Goal: Use online tool/utility: Utilize a website feature to perform a specific function

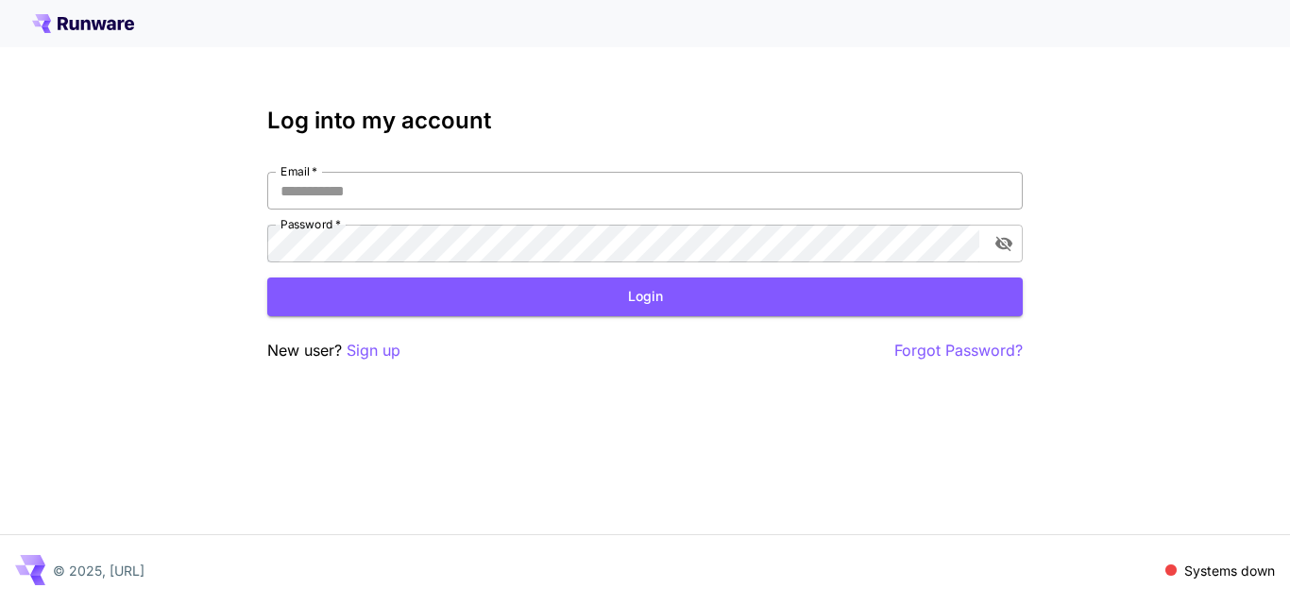
click at [406, 188] on input "Email   *" at bounding box center [644, 191] width 755 height 38
type input "**********"
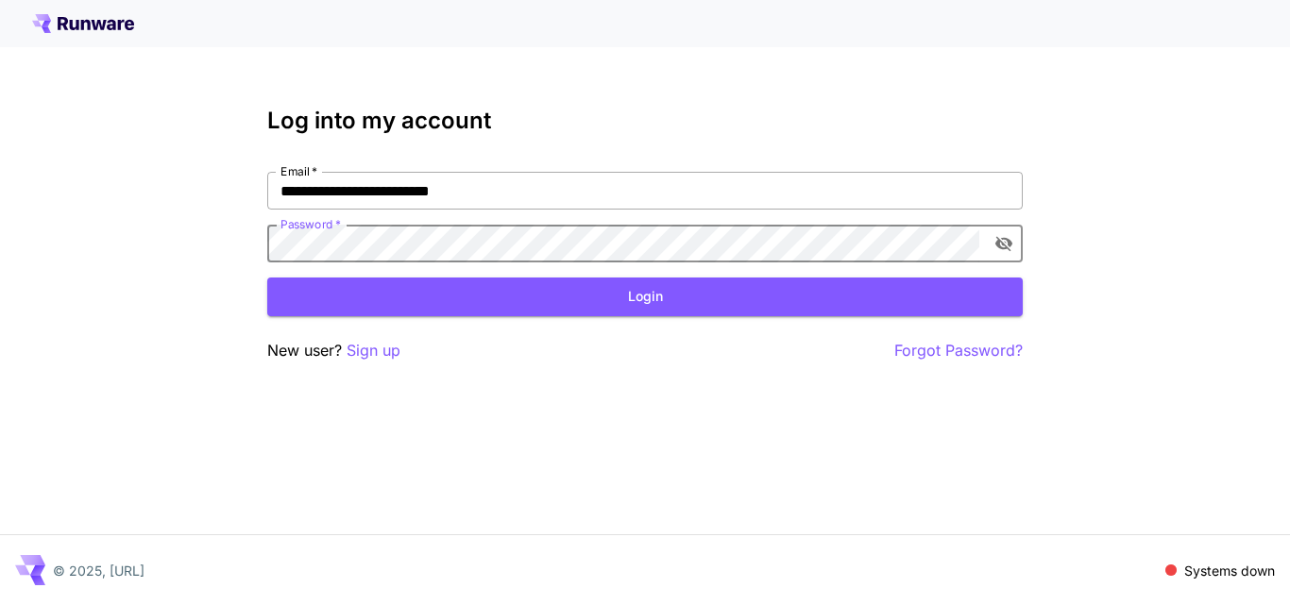
click button "Login" at bounding box center [644, 297] width 755 height 39
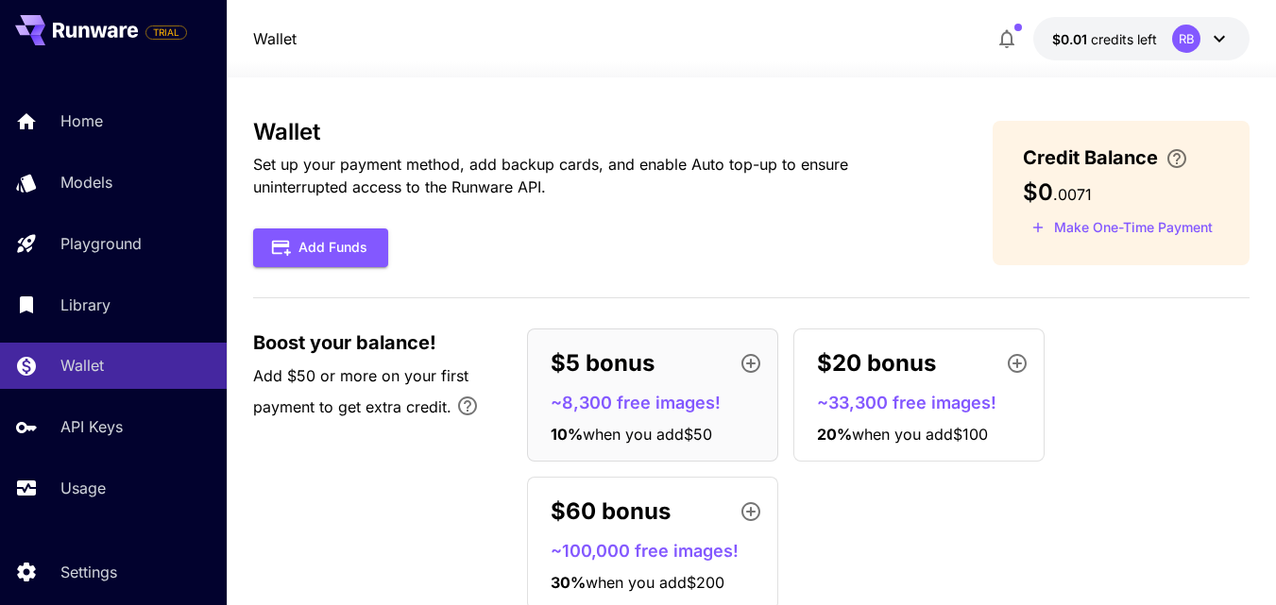
click at [1221, 37] on icon at bounding box center [1219, 38] width 23 height 23
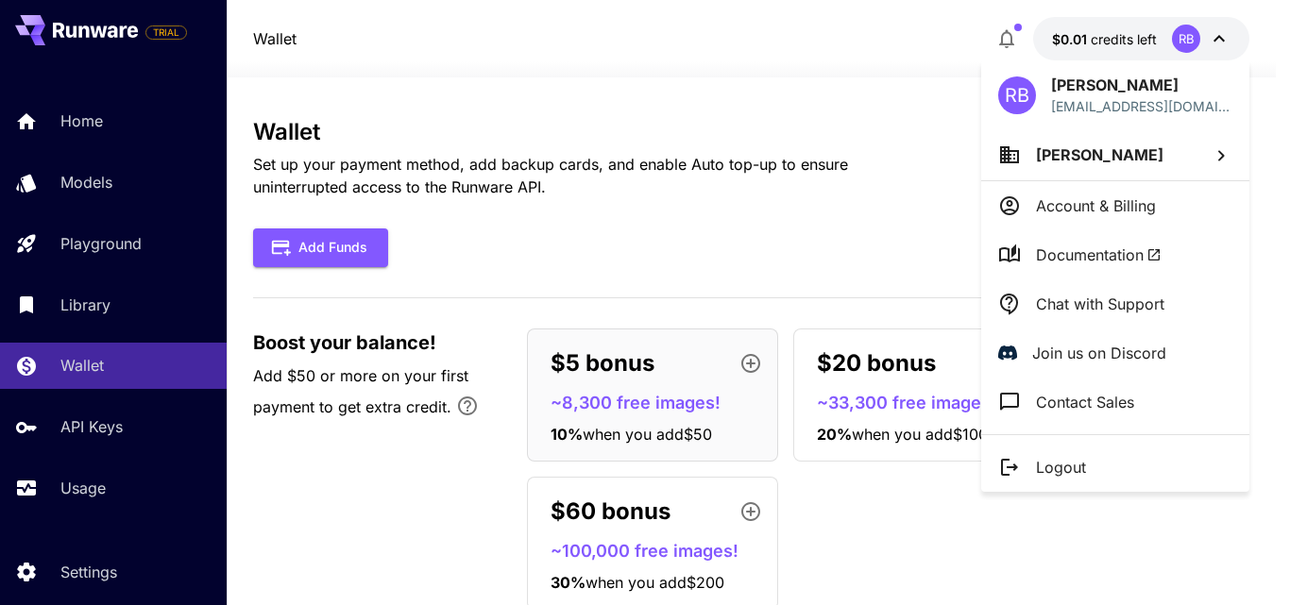
click at [1127, 43] on div at bounding box center [645, 302] width 1290 height 605
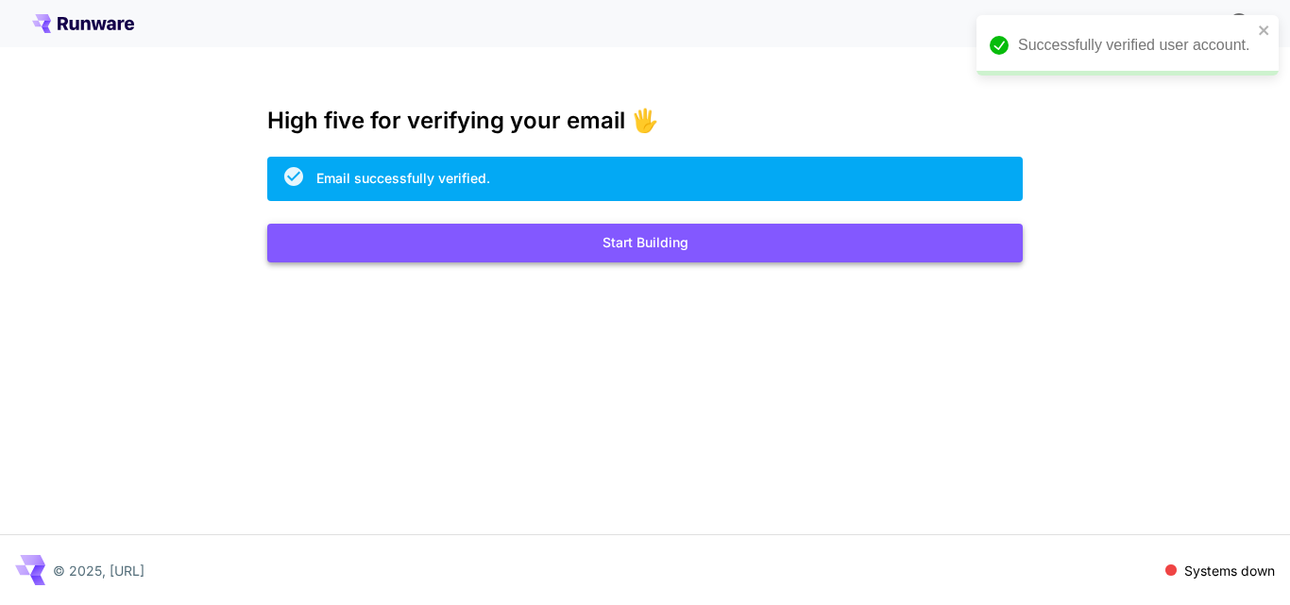
click at [684, 240] on button "Start Building" at bounding box center [644, 243] width 755 height 39
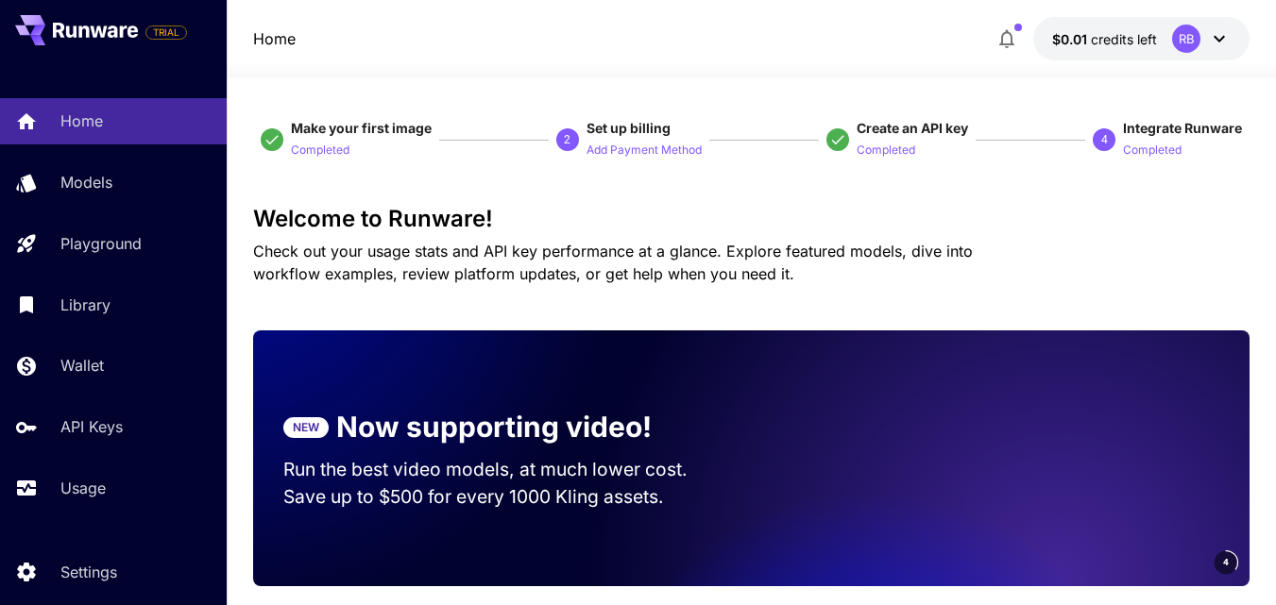
click at [1112, 39] on span "credits left" at bounding box center [1124, 39] width 66 height 16
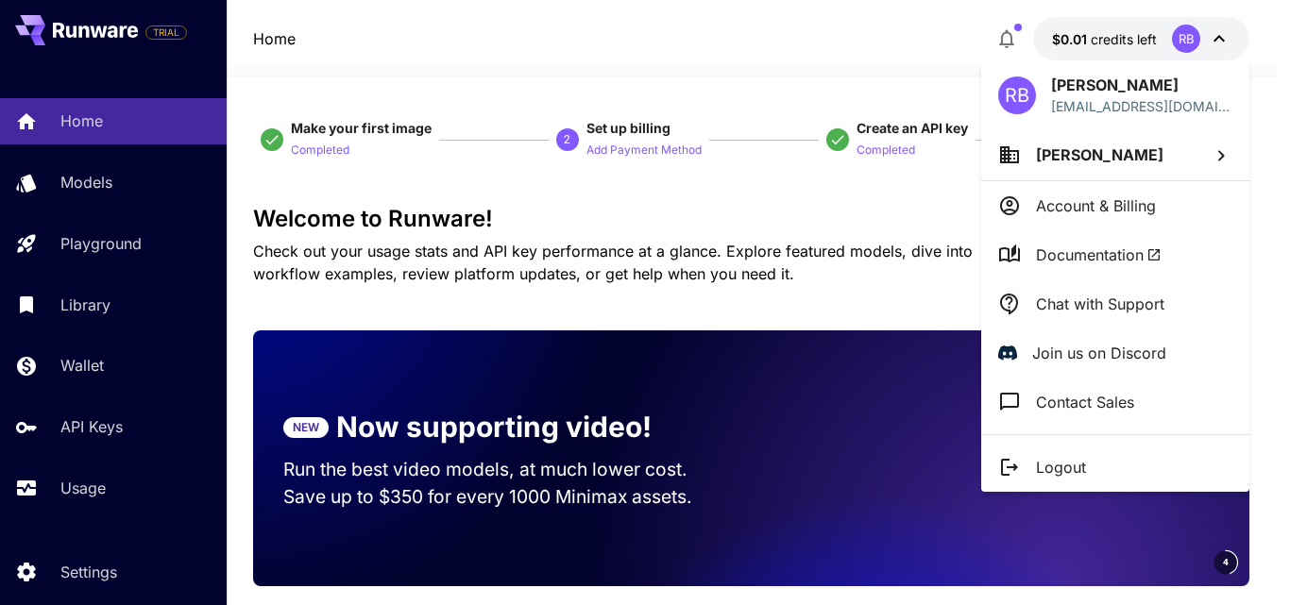
click at [1066, 38] on div at bounding box center [645, 302] width 1290 height 605
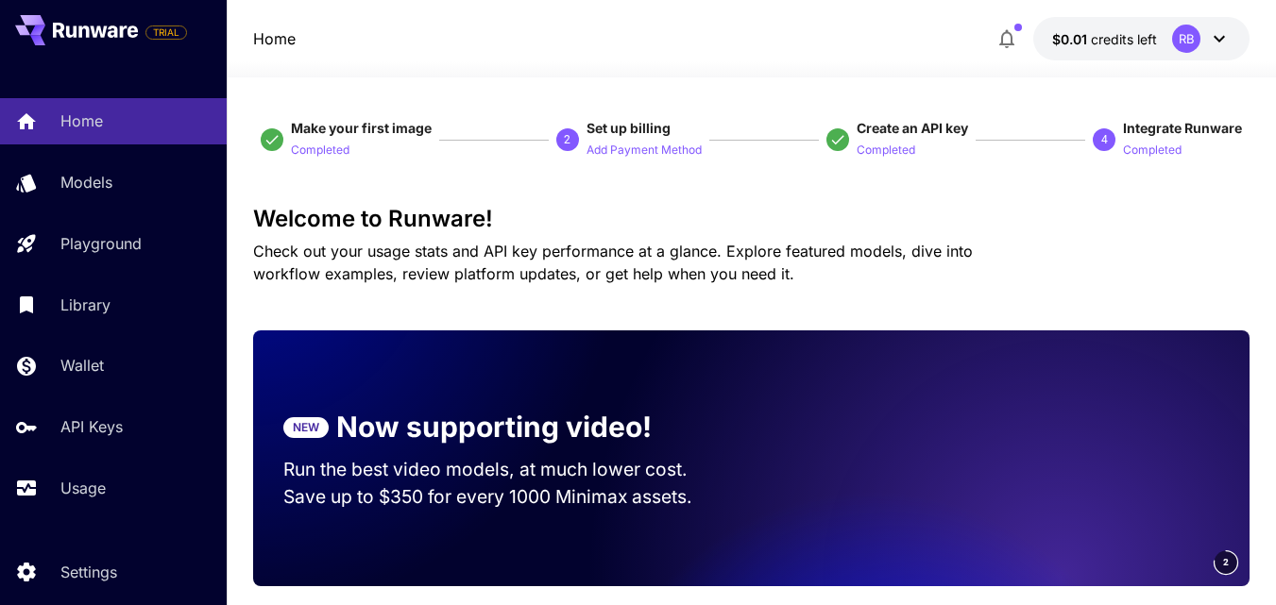
click at [1190, 45] on div "RB" at bounding box center [1186, 39] width 28 height 28
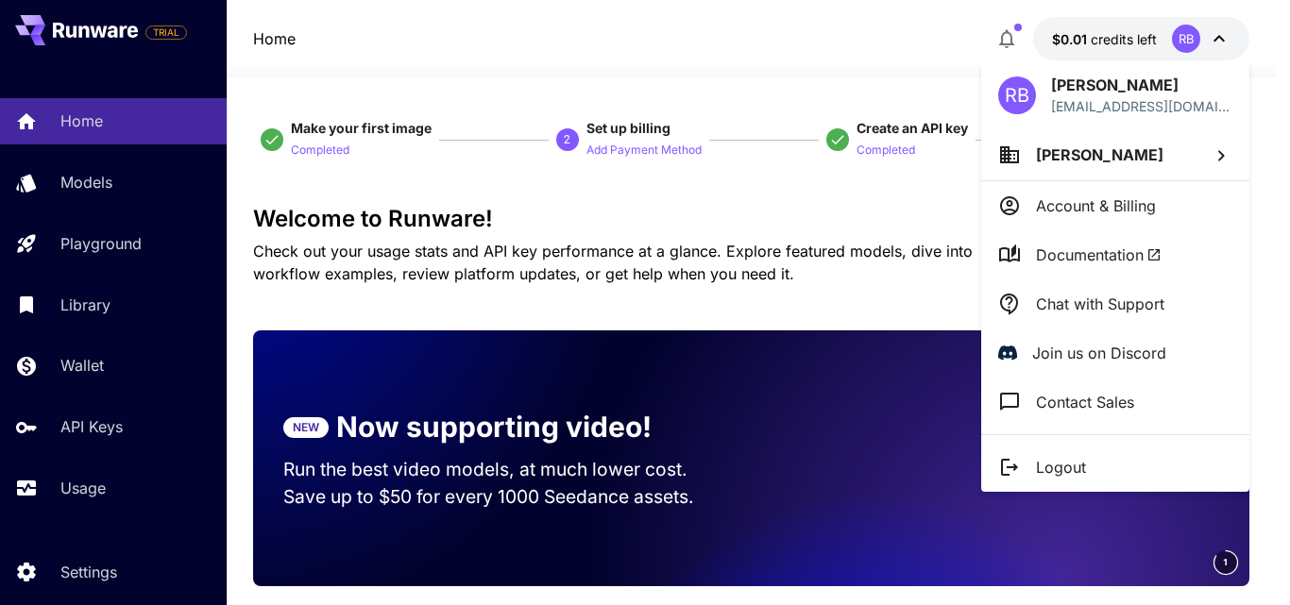
click at [78, 368] on div at bounding box center [645, 302] width 1290 height 605
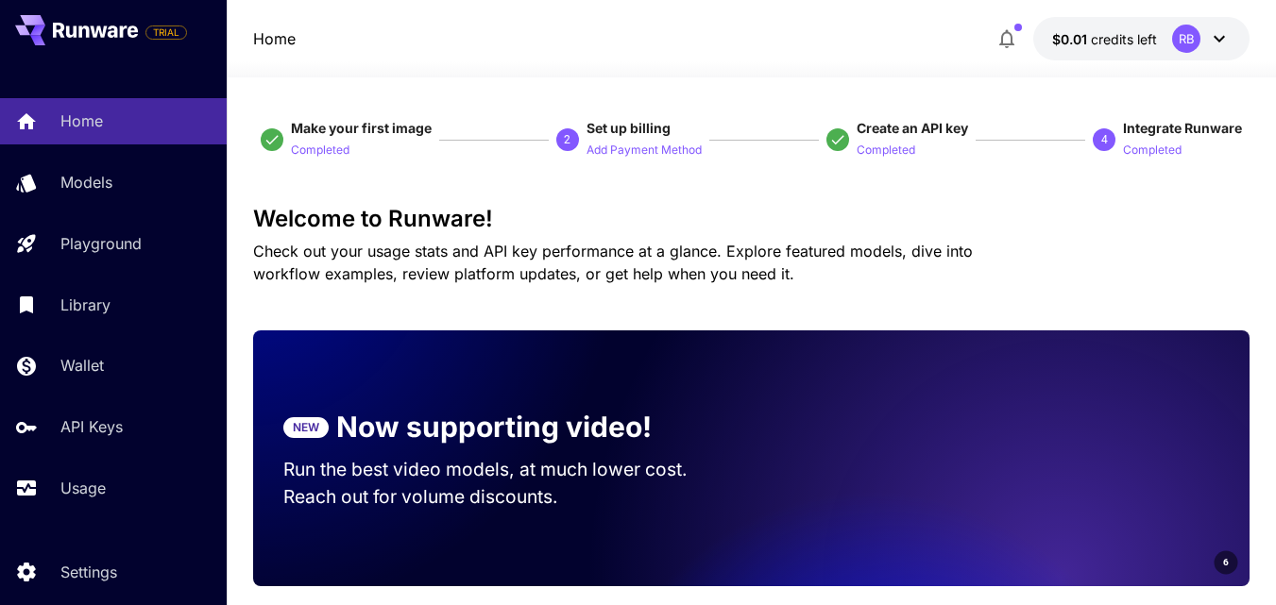
click at [99, 367] on p "Wallet" at bounding box center [81, 365] width 43 height 23
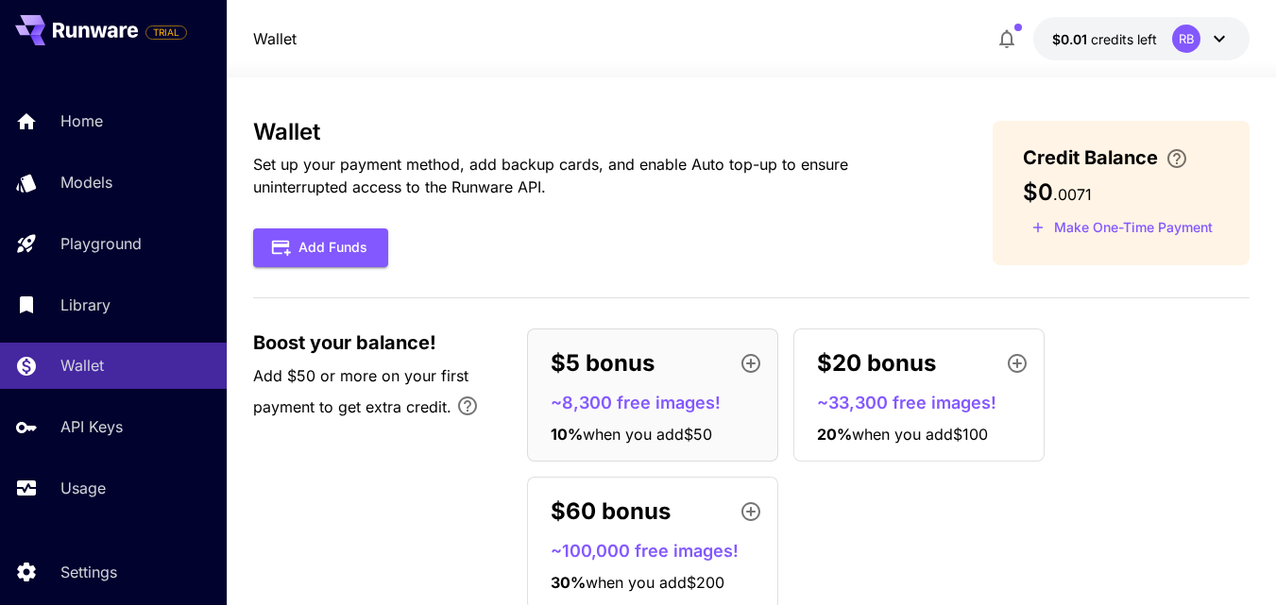
click at [1216, 38] on icon at bounding box center [1218, 39] width 11 height 7
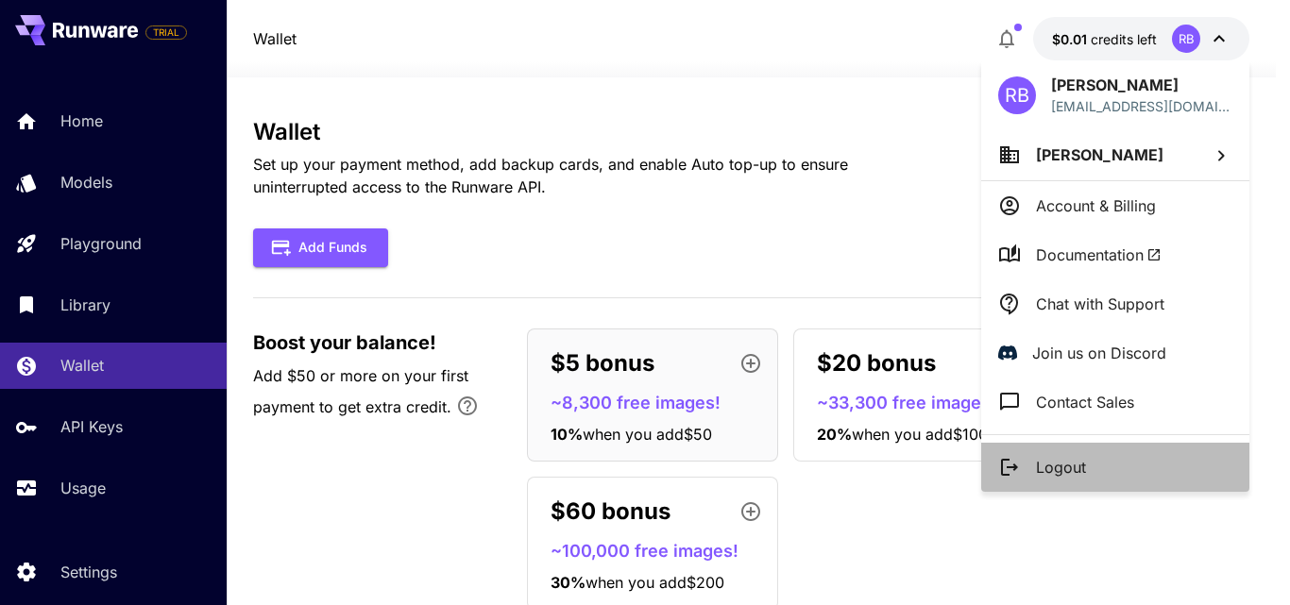
click at [1077, 468] on p "Logout" at bounding box center [1061, 467] width 50 height 23
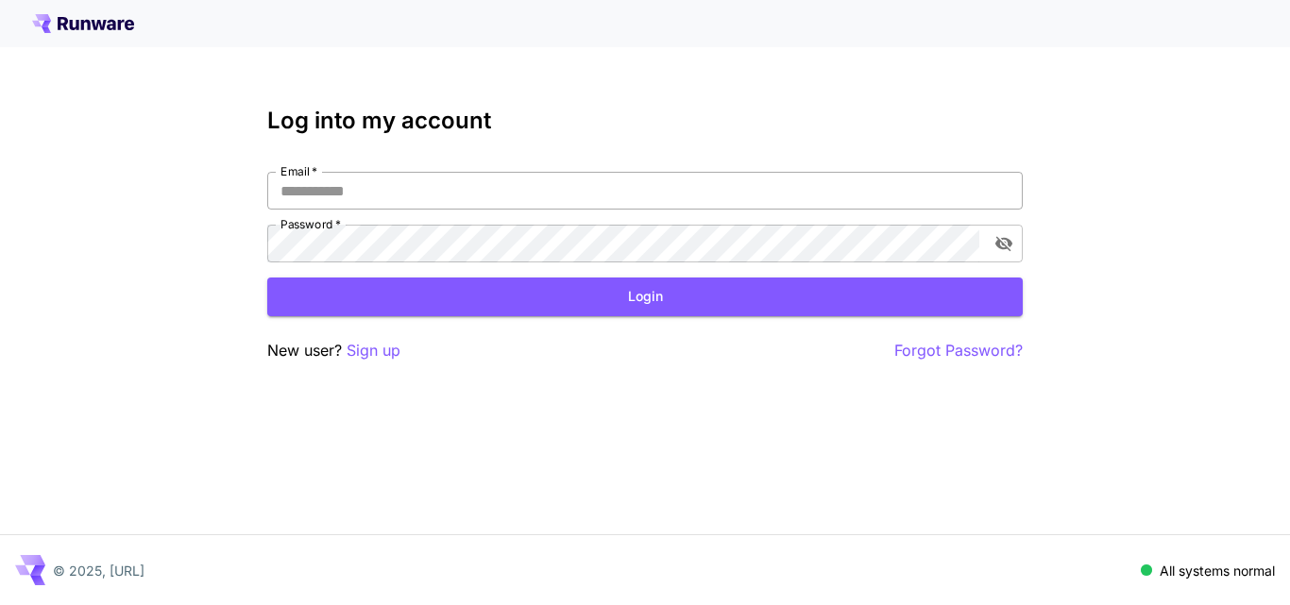
click at [351, 184] on input "Email   *" at bounding box center [644, 191] width 755 height 38
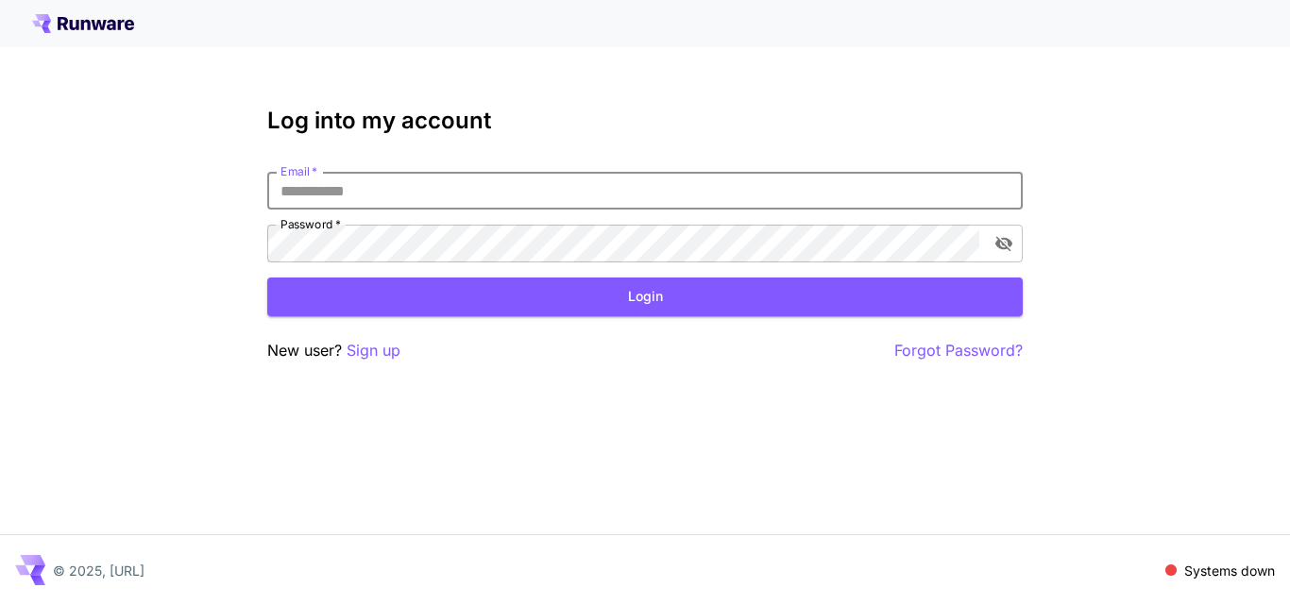
click at [379, 193] on input "Email   *" at bounding box center [644, 191] width 755 height 38
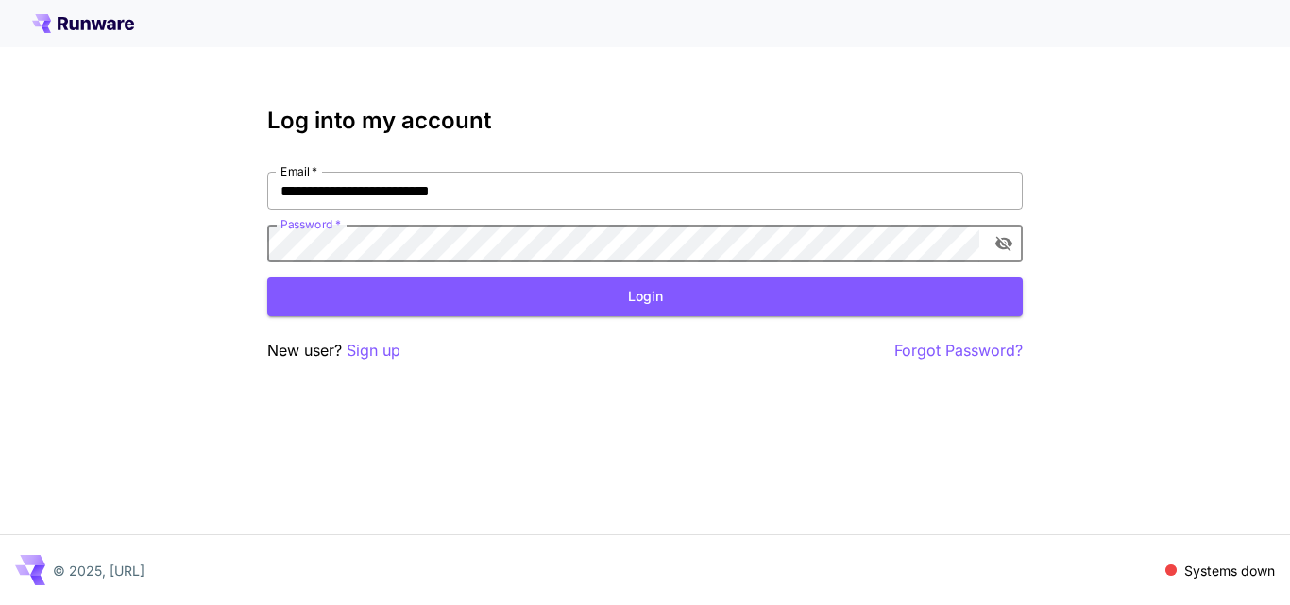
click at [430, 190] on input "**********" at bounding box center [644, 191] width 755 height 38
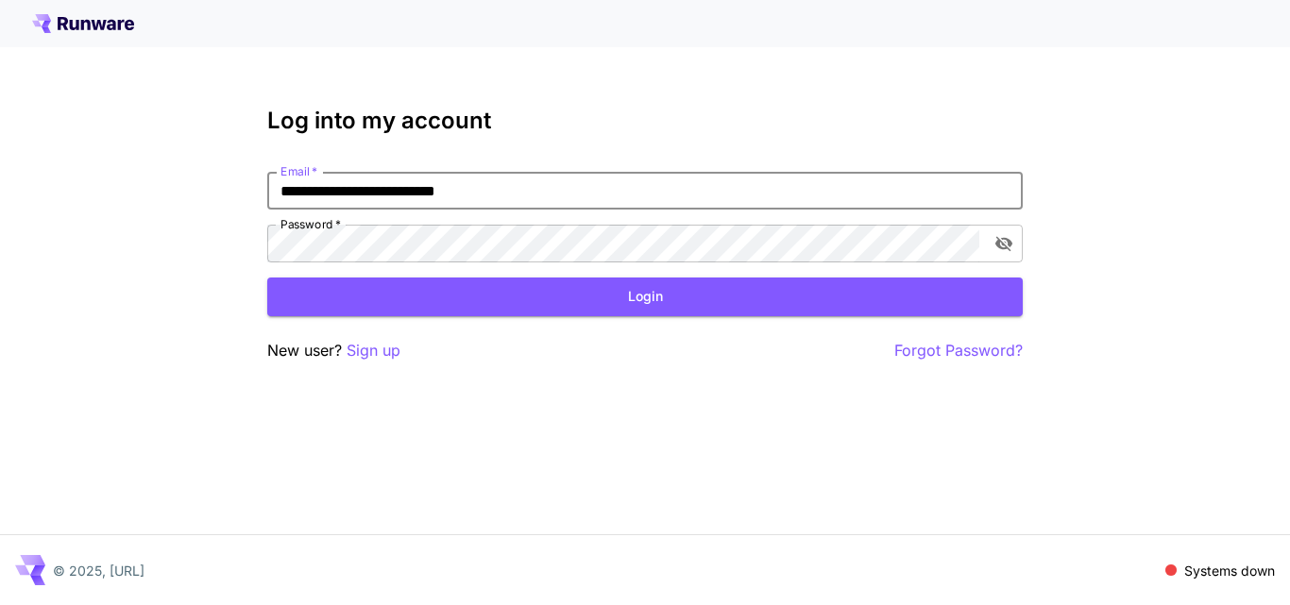
type input "**********"
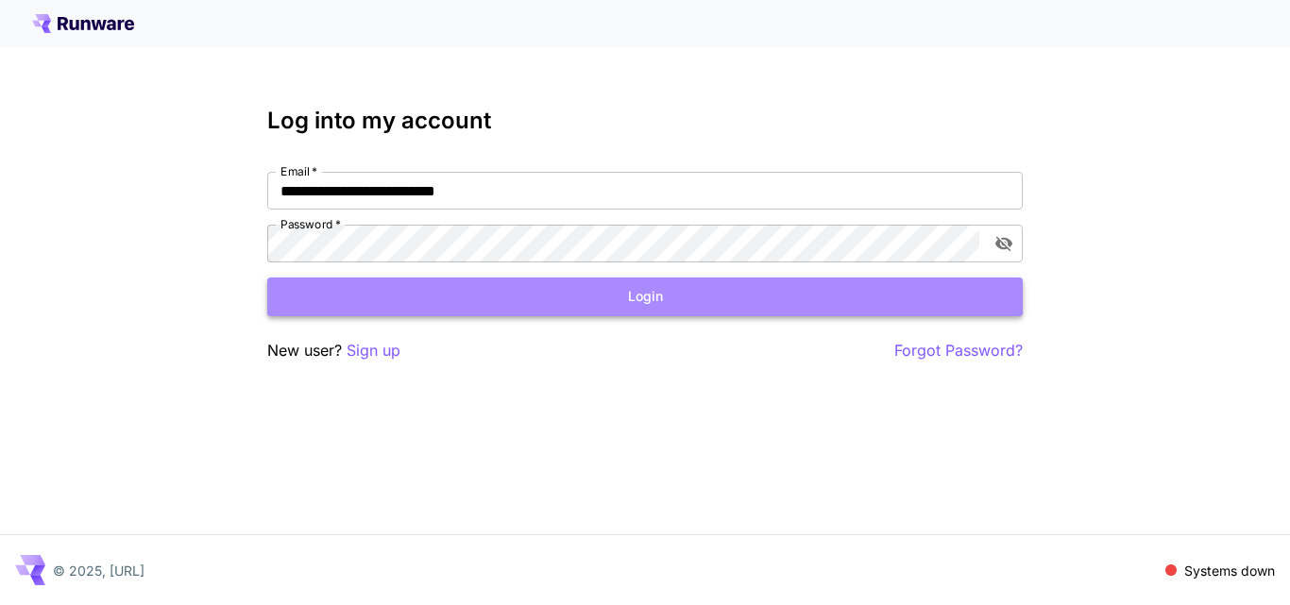
click at [463, 292] on button "Login" at bounding box center [644, 297] width 755 height 39
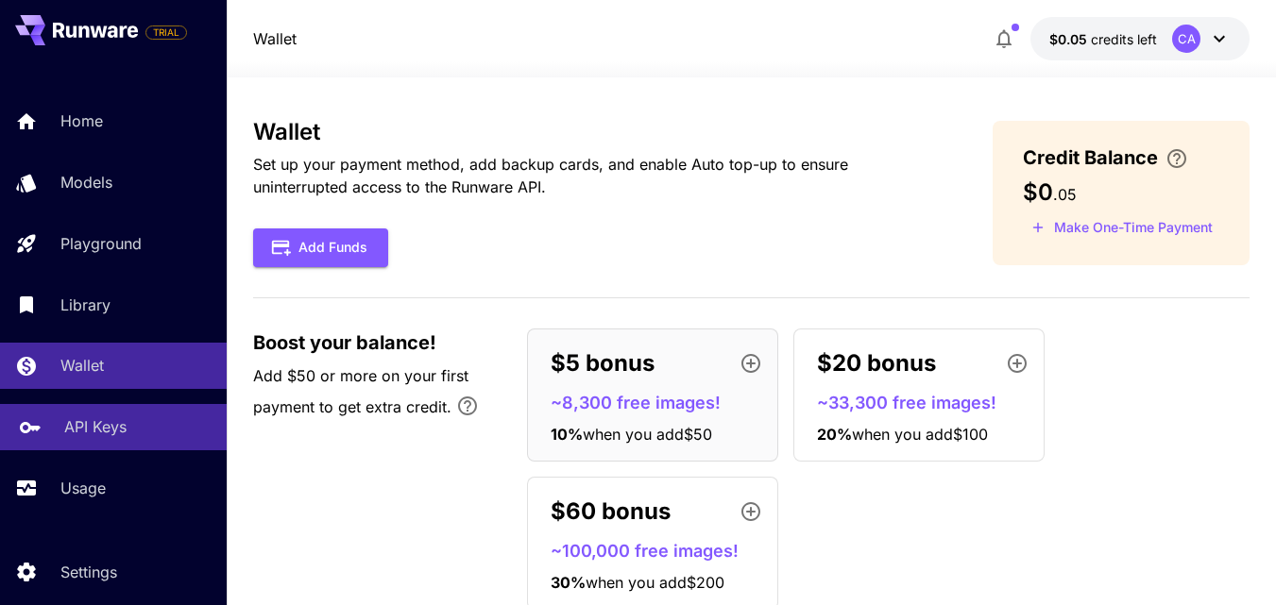
click at [104, 437] on p "API Keys" at bounding box center [95, 426] width 62 height 23
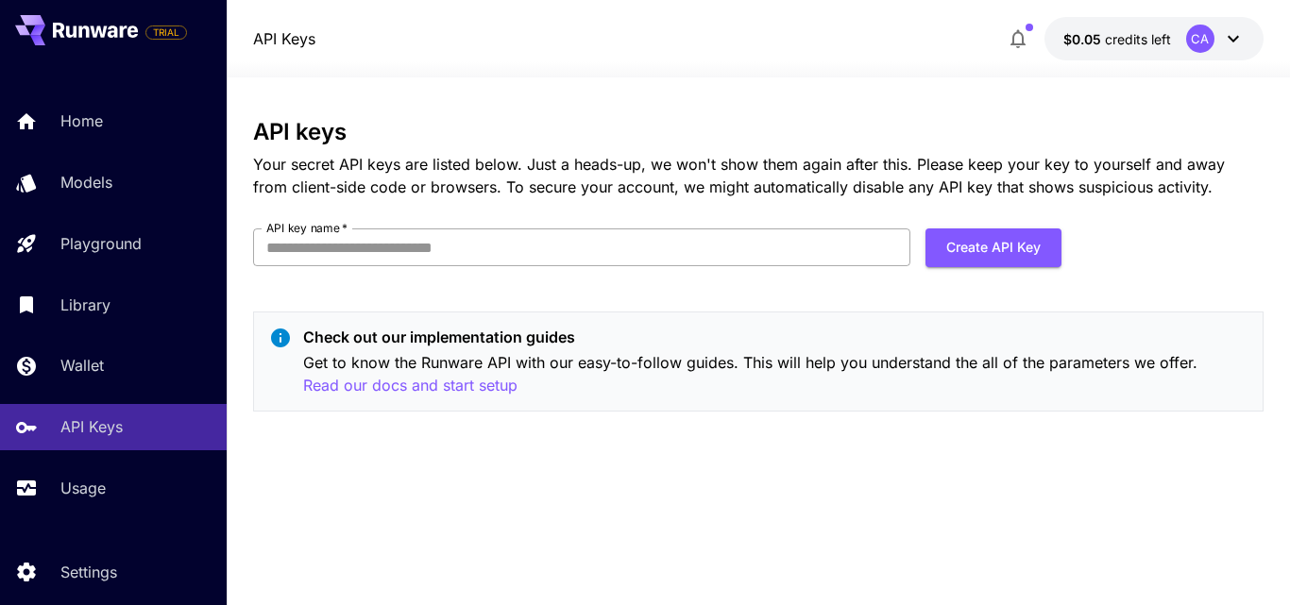
click at [382, 243] on input "API key name   *" at bounding box center [581, 248] width 657 height 38
click at [286, 252] on input "API key name   *" at bounding box center [581, 248] width 657 height 38
type input "**********"
click at [1000, 249] on button "Create API Key" at bounding box center [993, 248] width 136 height 39
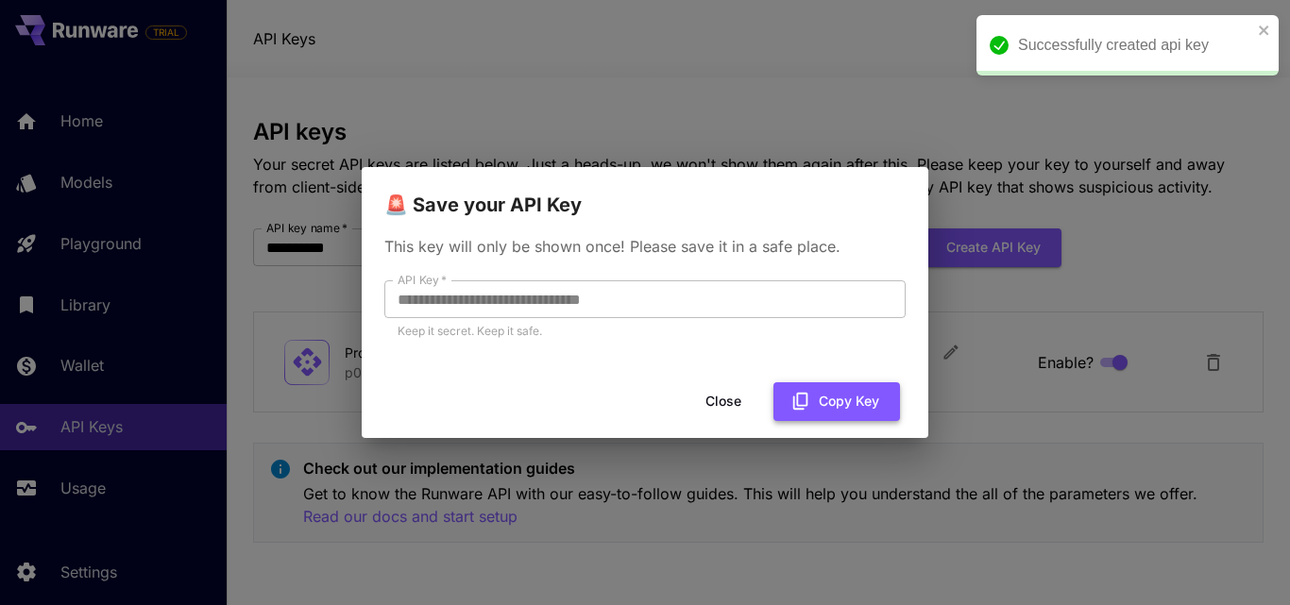
click at [818, 401] on button "Copy Key" at bounding box center [836, 401] width 127 height 39
click at [720, 399] on button "Close" at bounding box center [723, 401] width 85 height 39
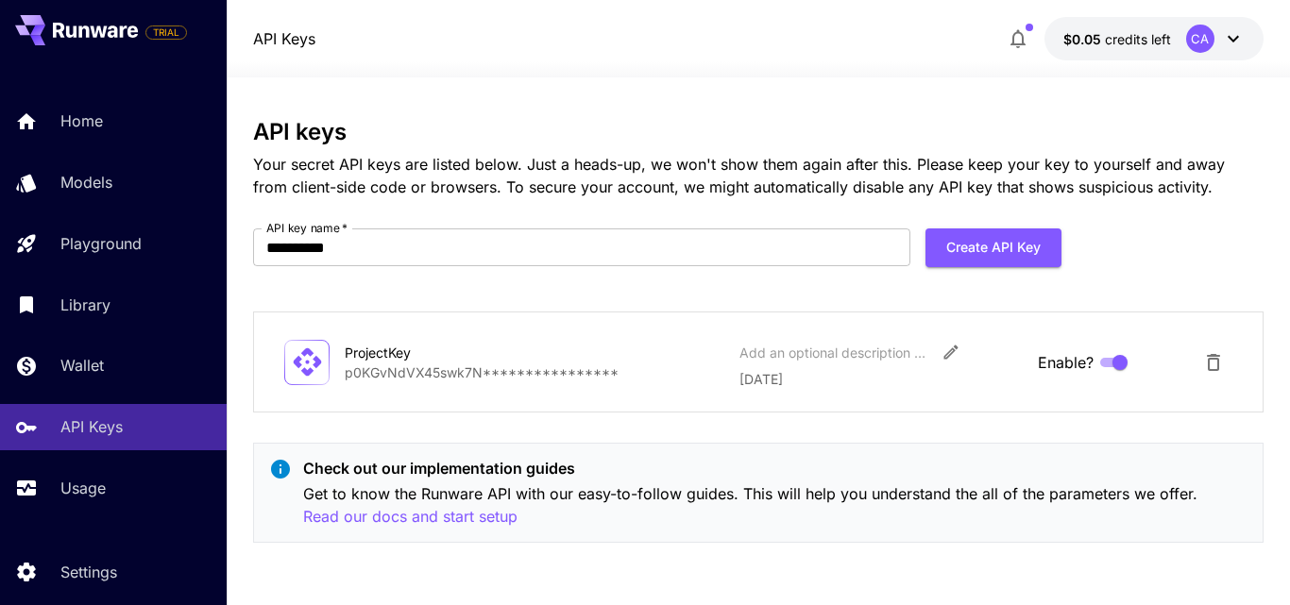
click at [1195, 44] on div "CA" at bounding box center [1200, 39] width 28 height 28
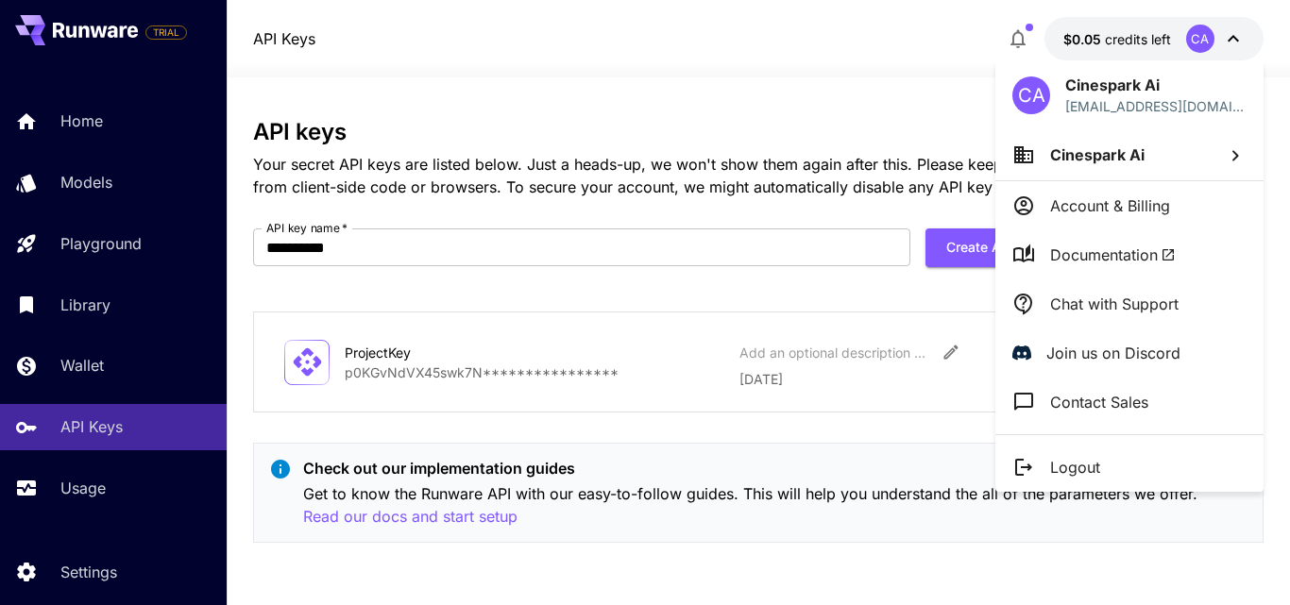
click at [1098, 465] on p "Logout" at bounding box center [1075, 467] width 50 height 23
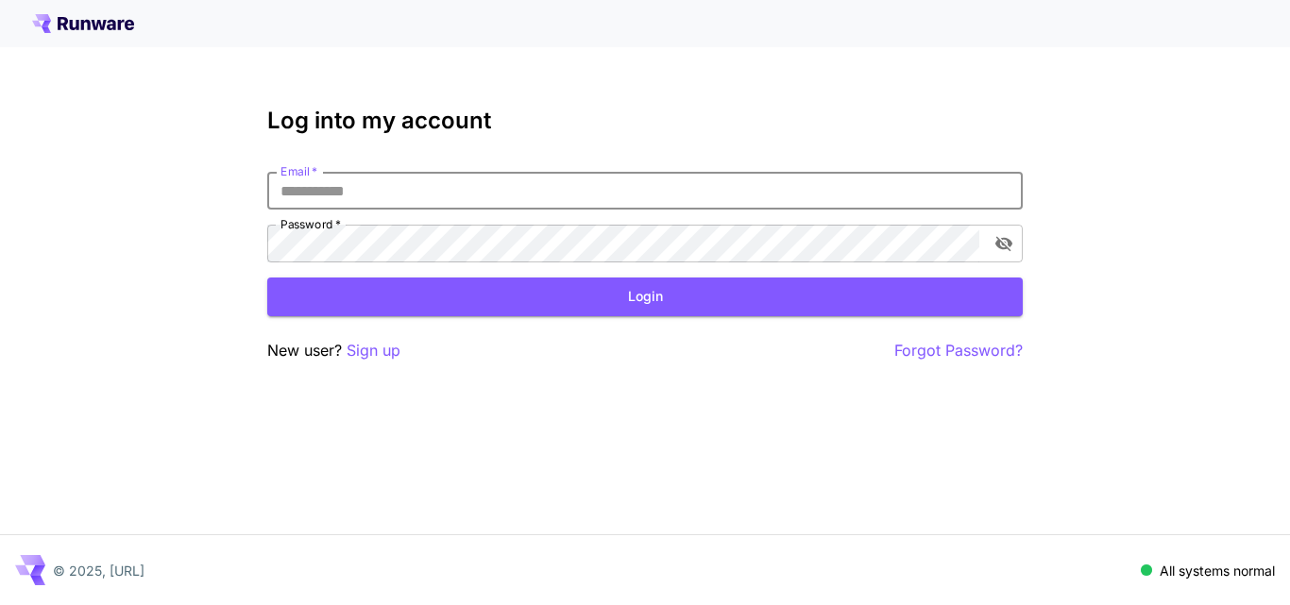
click at [432, 195] on input "Email   *" at bounding box center [644, 191] width 755 height 38
click at [385, 193] on input "Email   *" at bounding box center [644, 191] width 755 height 38
type input "**********"
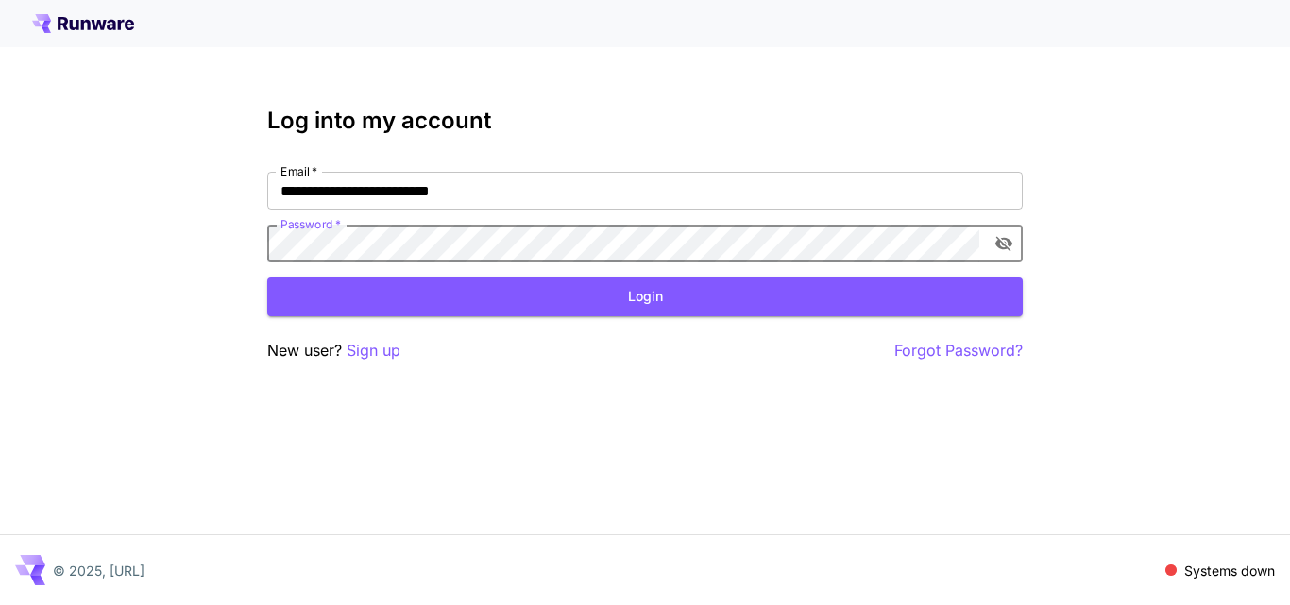
click button "Login" at bounding box center [644, 297] width 755 height 39
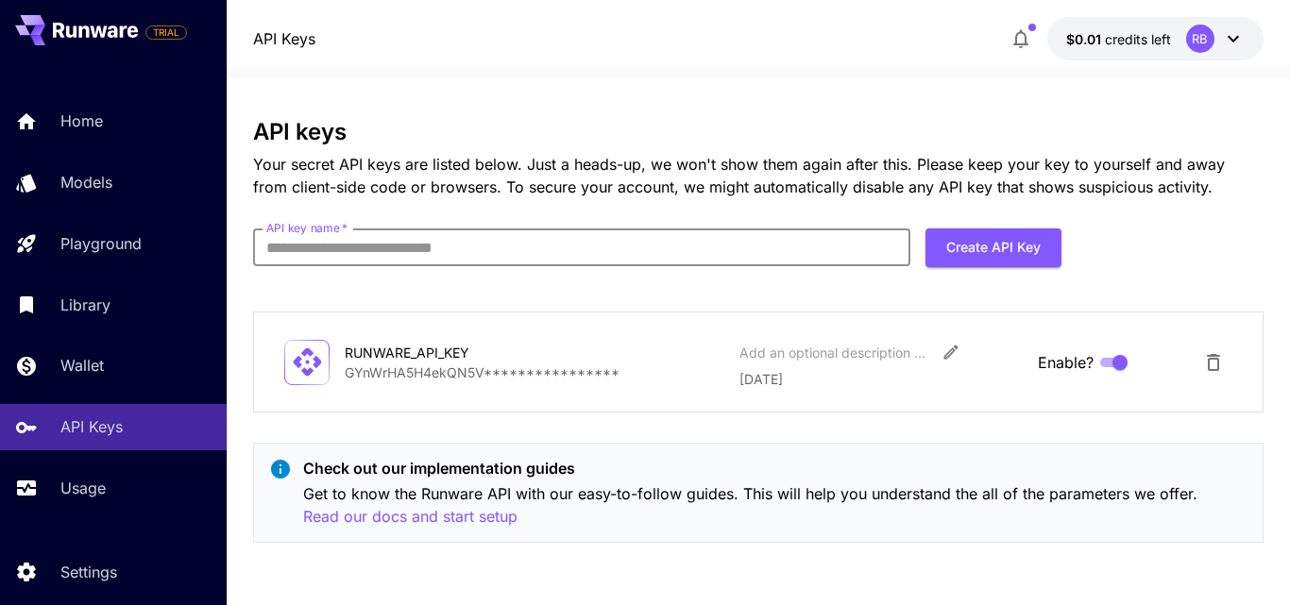
click at [442, 249] on input "API key name   *" at bounding box center [581, 248] width 657 height 38
type input "**********"
click at [1001, 248] on button "Create API Key" at bounding box center [993, 248] width 136 height 39
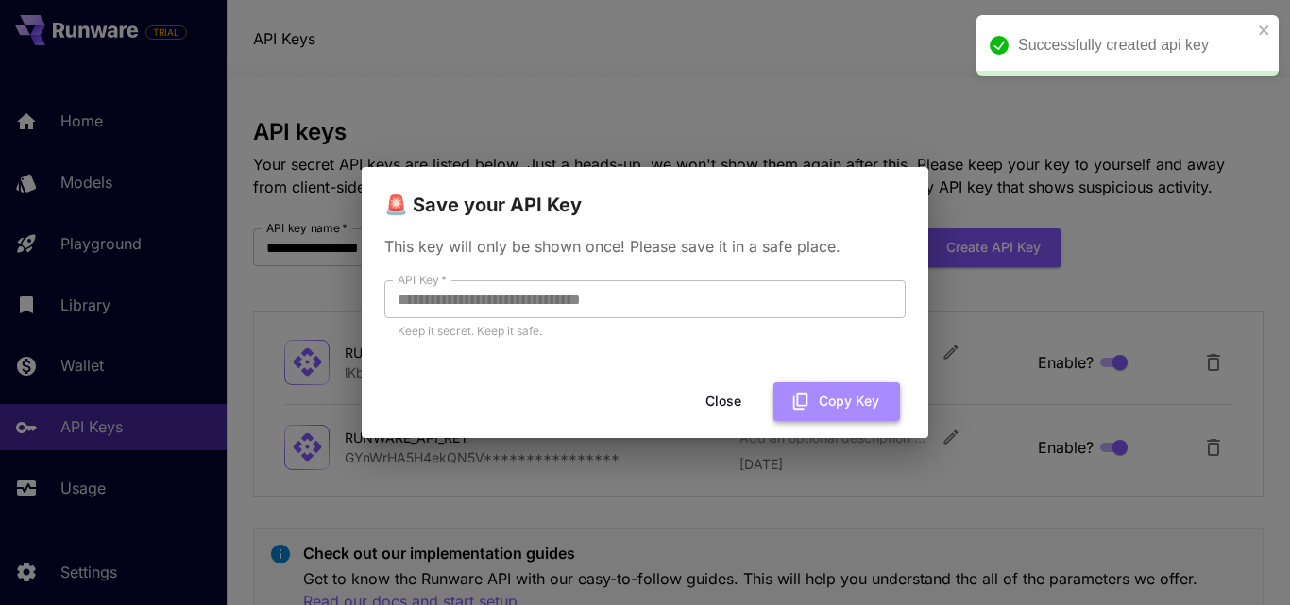
click at [837, 400] on button "Copy Key" at bounding box center [836, 401] width 127 height 39
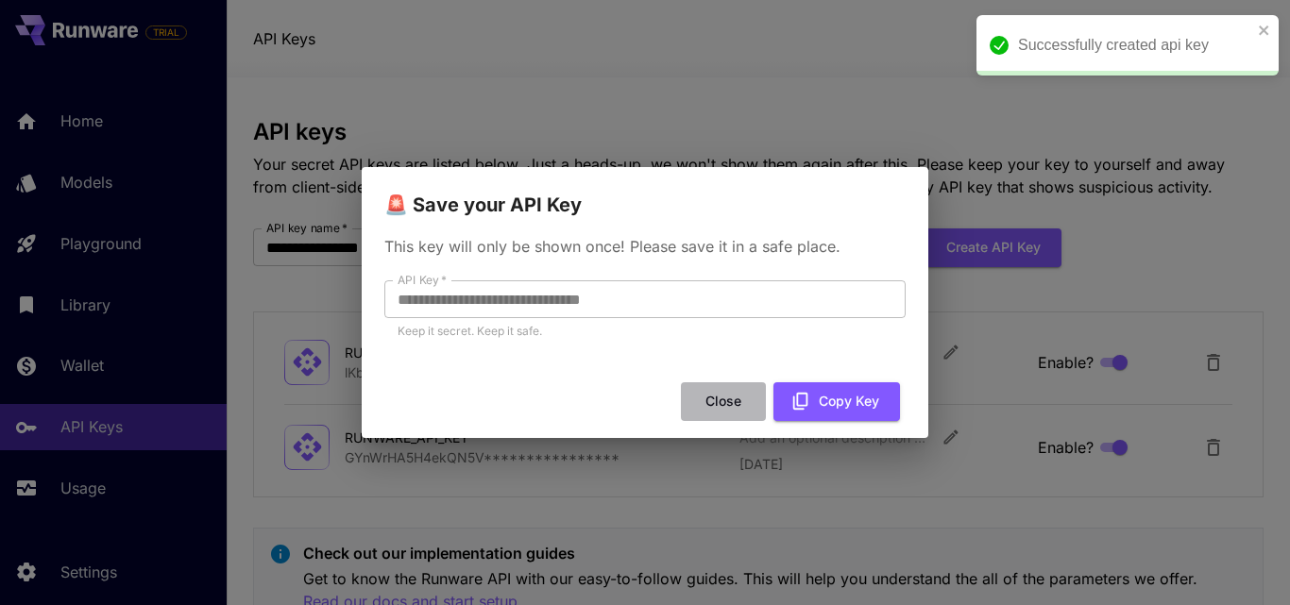
click at [724, 401] on button "Close" at bounding box center [723, 401] width 85 height 39
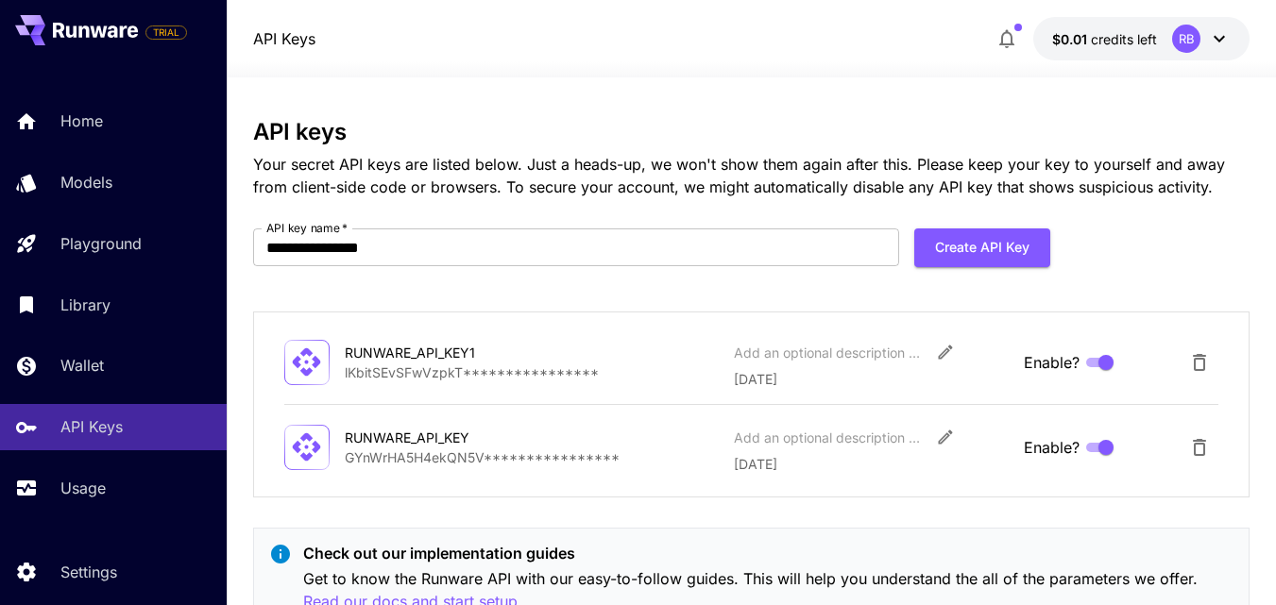
click at [1199, 40] on div "RB" at bounding box center [1186, 39] width 28 height 28
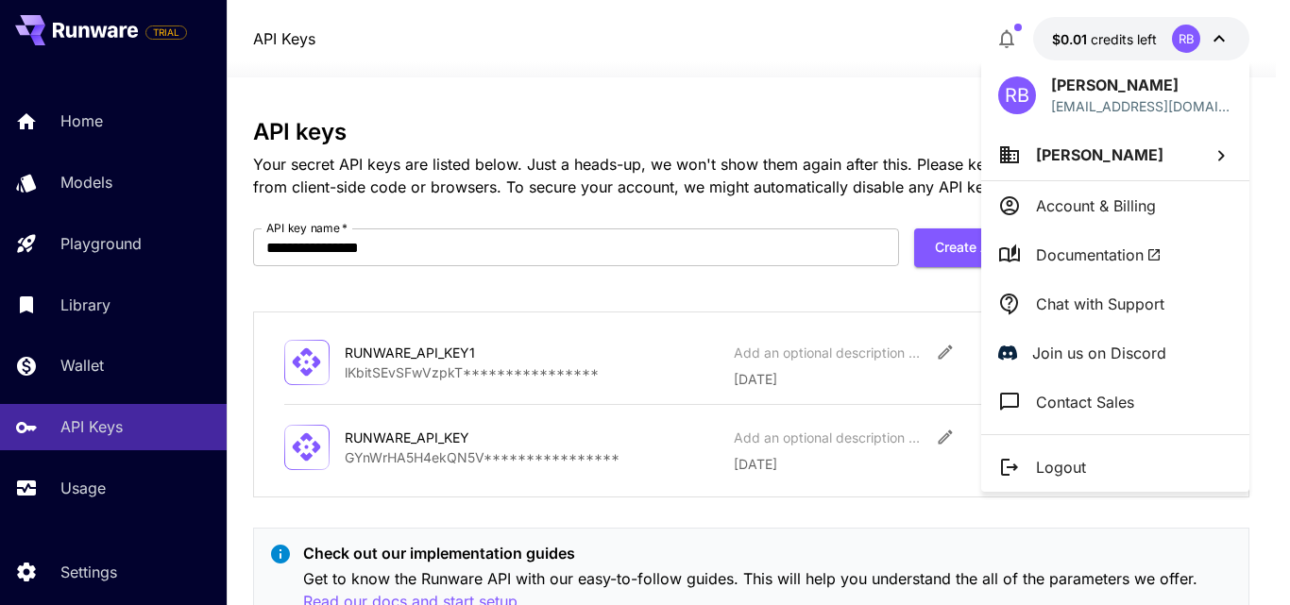
click at [1098, 457] on li "Logout" at bounding box center [1115, 467] width 268 height 49
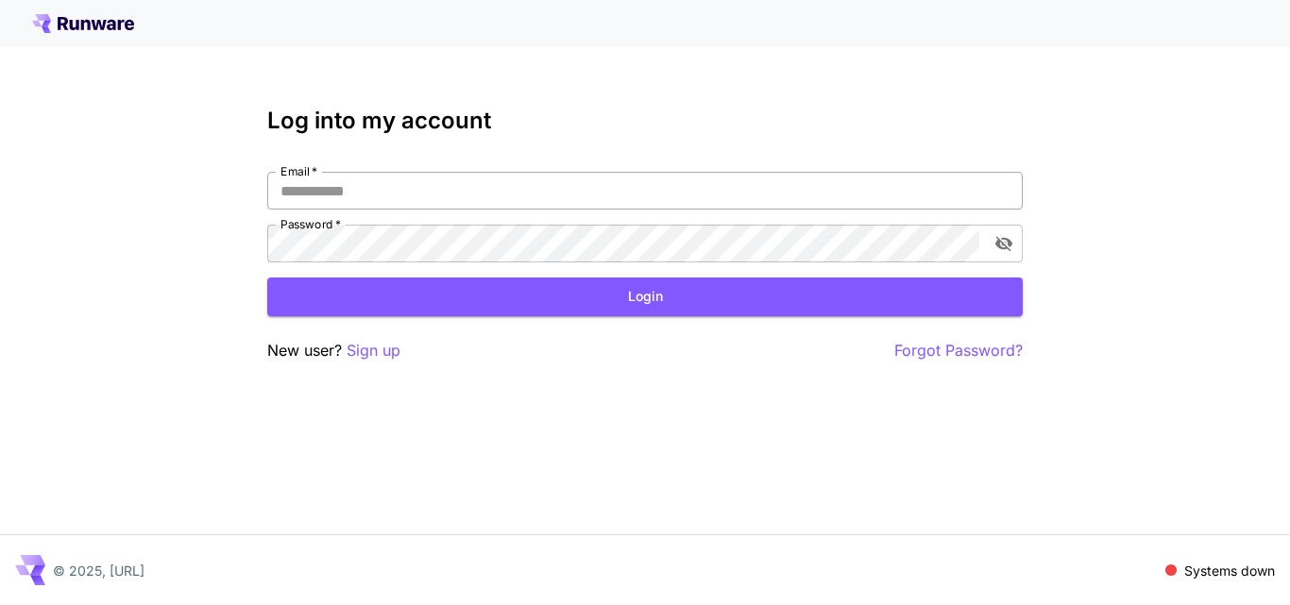
click at [383, 189] on input "Email   *" at bounding box center [644, 191] width 755 height 38
type input "**********"
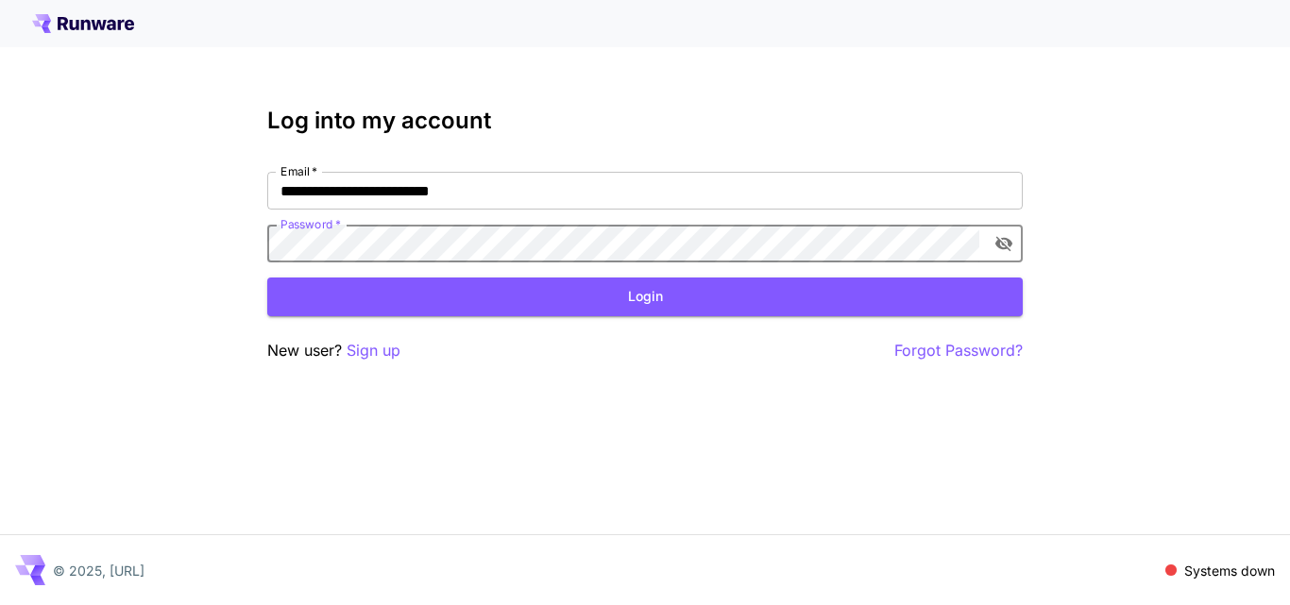
click button "Login" at bounding box center [644, 297] width 755 height 39
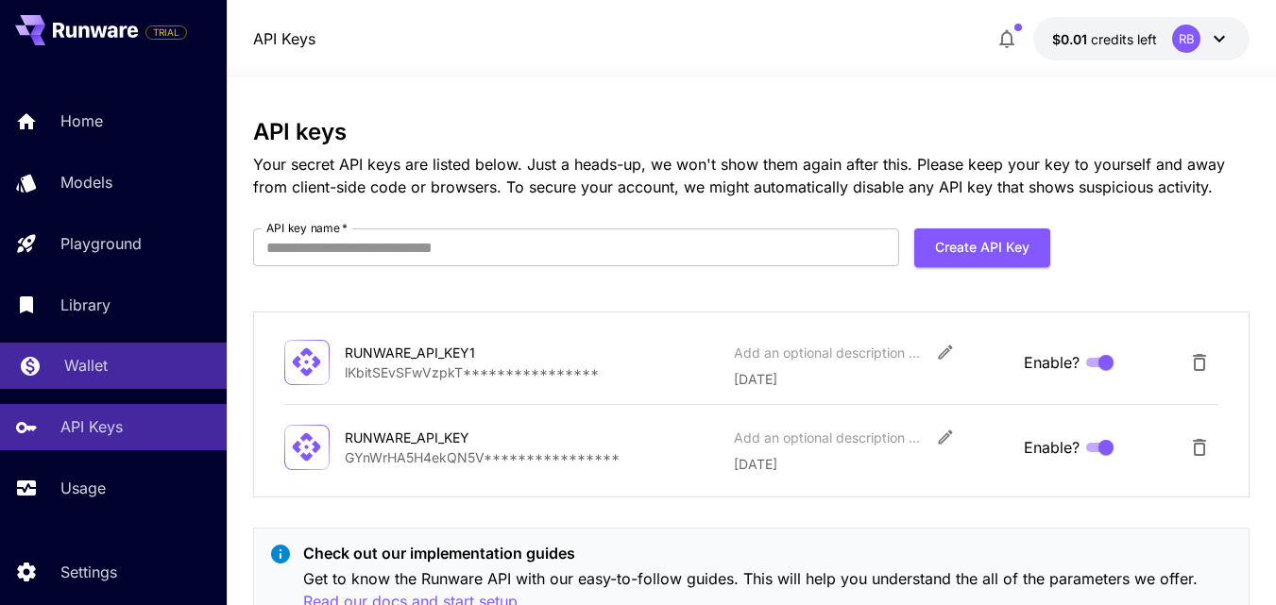
click at [135, 369] on div "Wallet" at bounding box center [137, 365] width 147 height 23
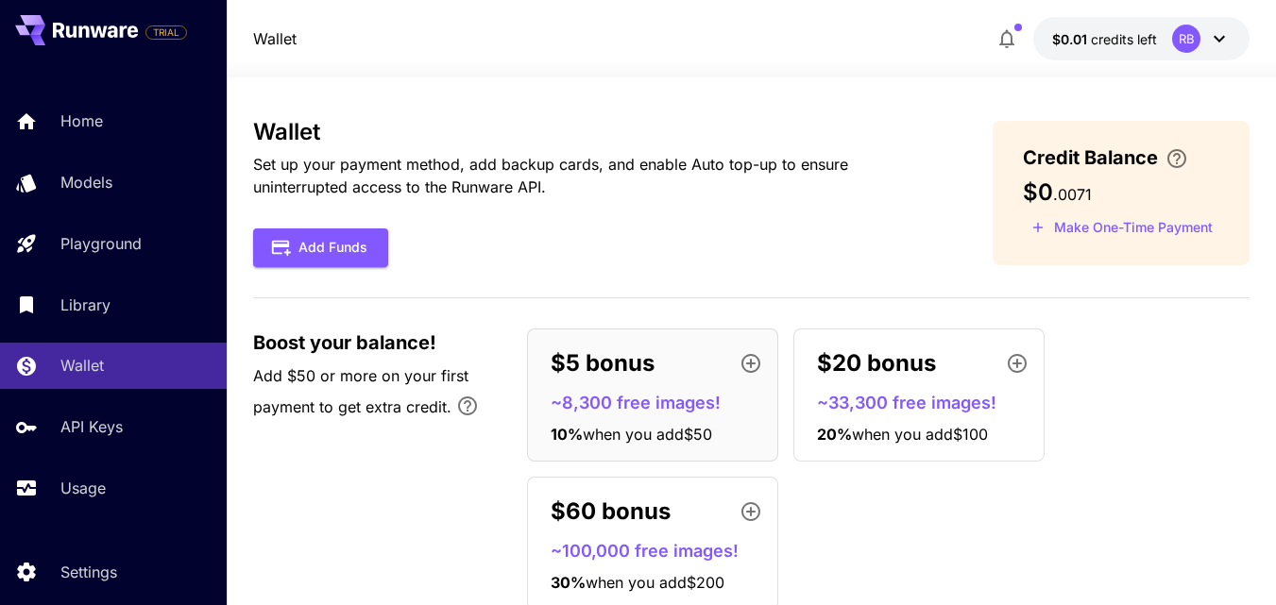
click at [1194, 41] on div "RB" at bounding box center [1186, 39] width 28 height 28
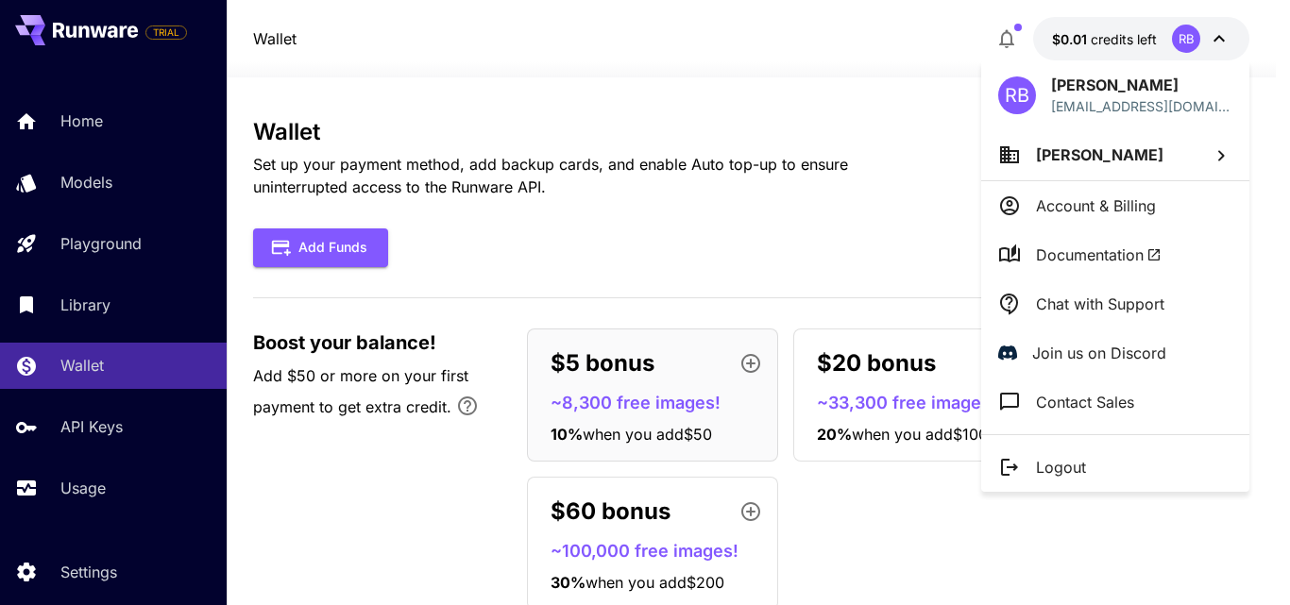
click at [1094, 458] on li "Logout" at bounding box center [1115, 467] width 268 height 49
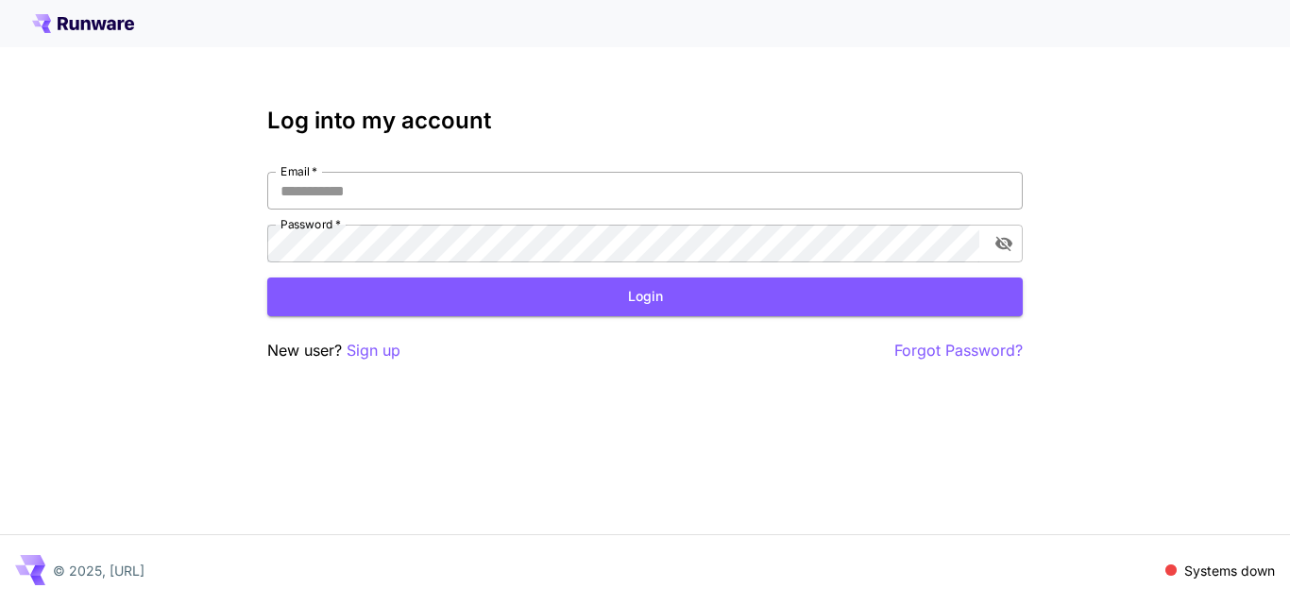
click at [384, 189] on input "Email   *" at bounding box center [644, 191] width 755 height 38
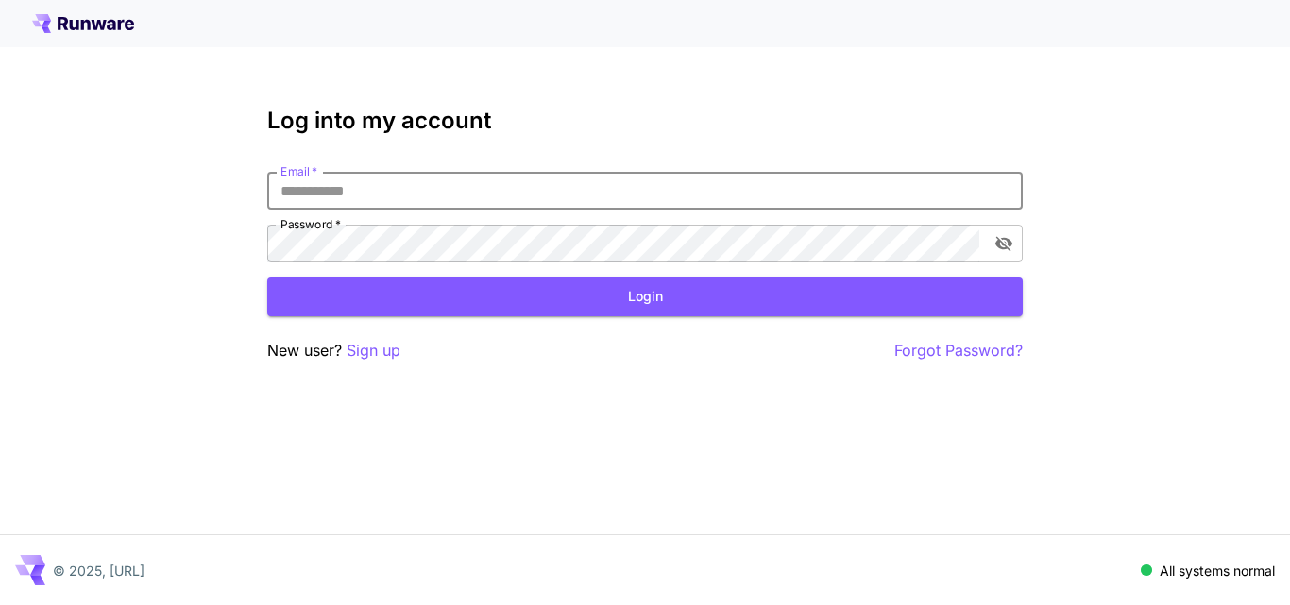
click at [363, 185] on input "Email   *" at bounding box center [644, 191] width 755 height 38
type input "**********"
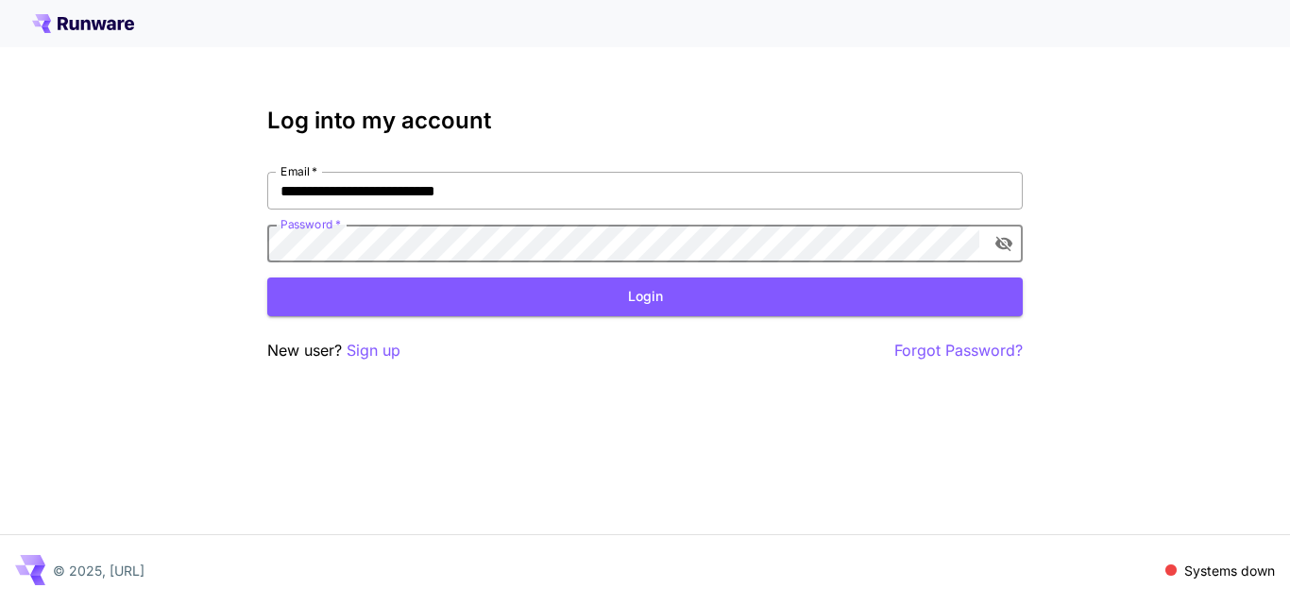
click button "Login" at bounding box center [644, 297] width 755 height 39
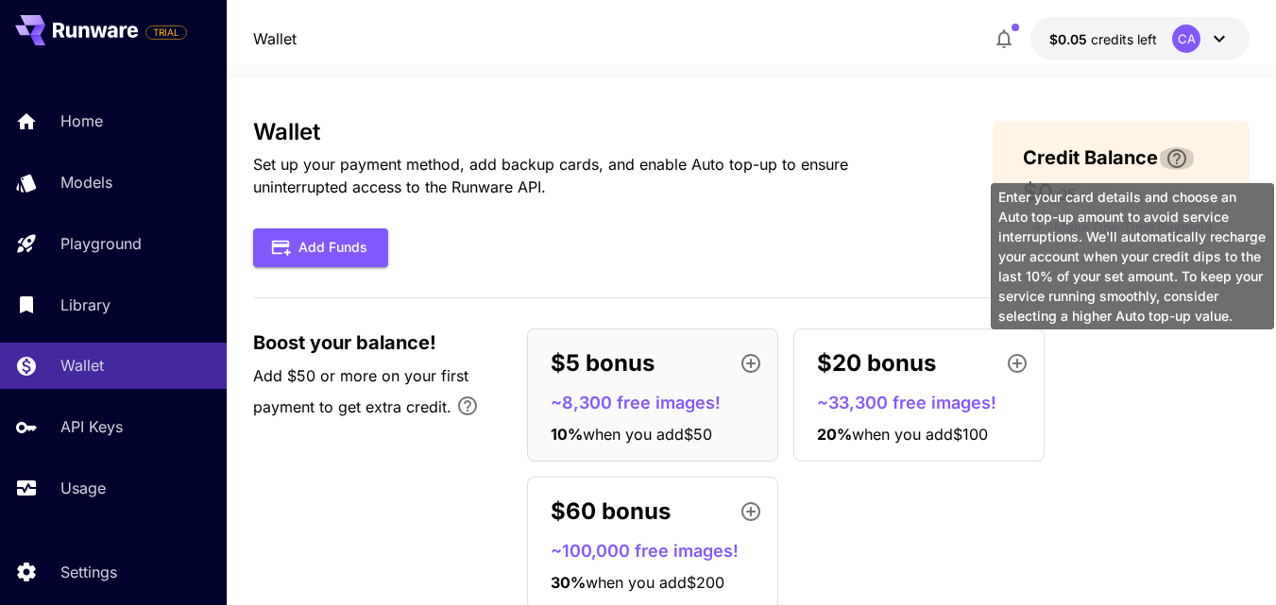
click at [1182, 153] on icon "\a Enter your card details and choose an Auto top-up amount to avoid service in…" at bounding box center [1176, 158] width 19 height 19
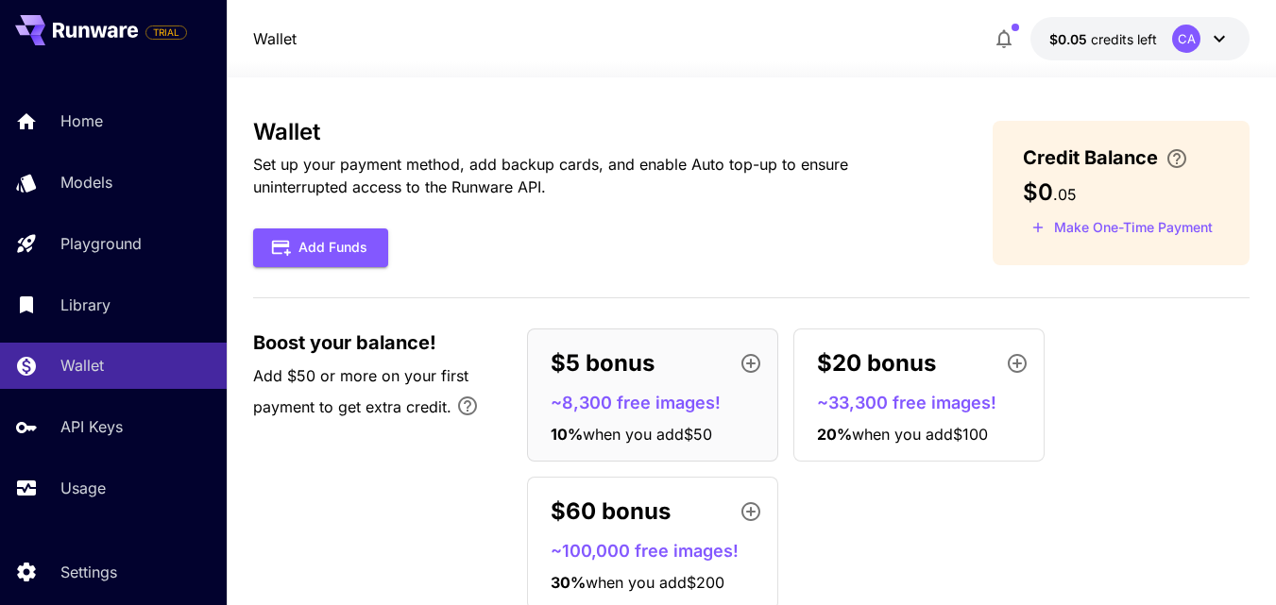
click at [1069, 190] on span ". 05" at bounding box center [1065, 194] width 24 height 19
click at [1114, 44] on span "credits left" at bounding box center [1124, 39] width 66 height 16
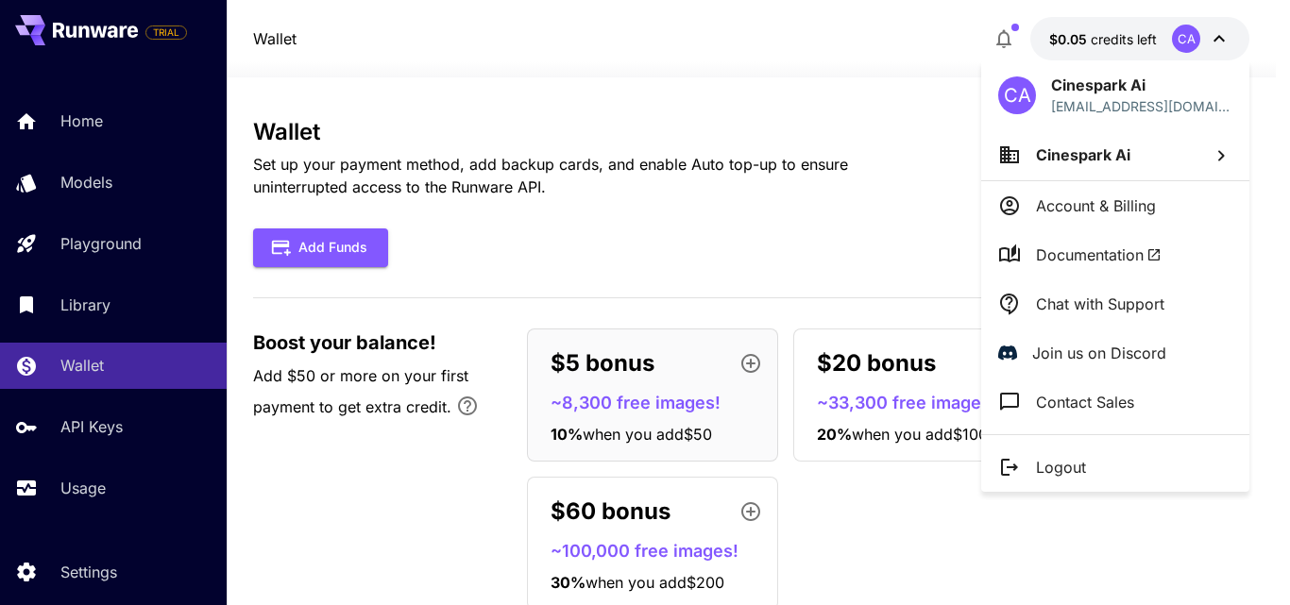
click at [1114, 44] on div at bounding box center [645, 302] width 1290 height 605
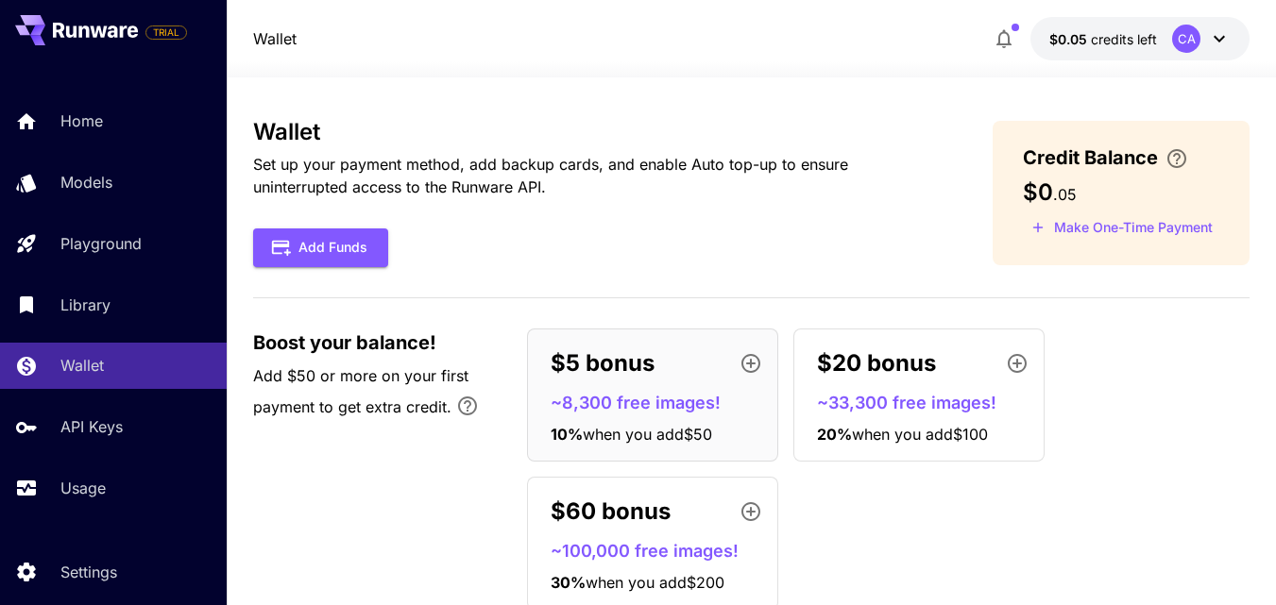
click at [1193, 36] on div "CA" at bounding box center [1186, 39] width 28 height 28
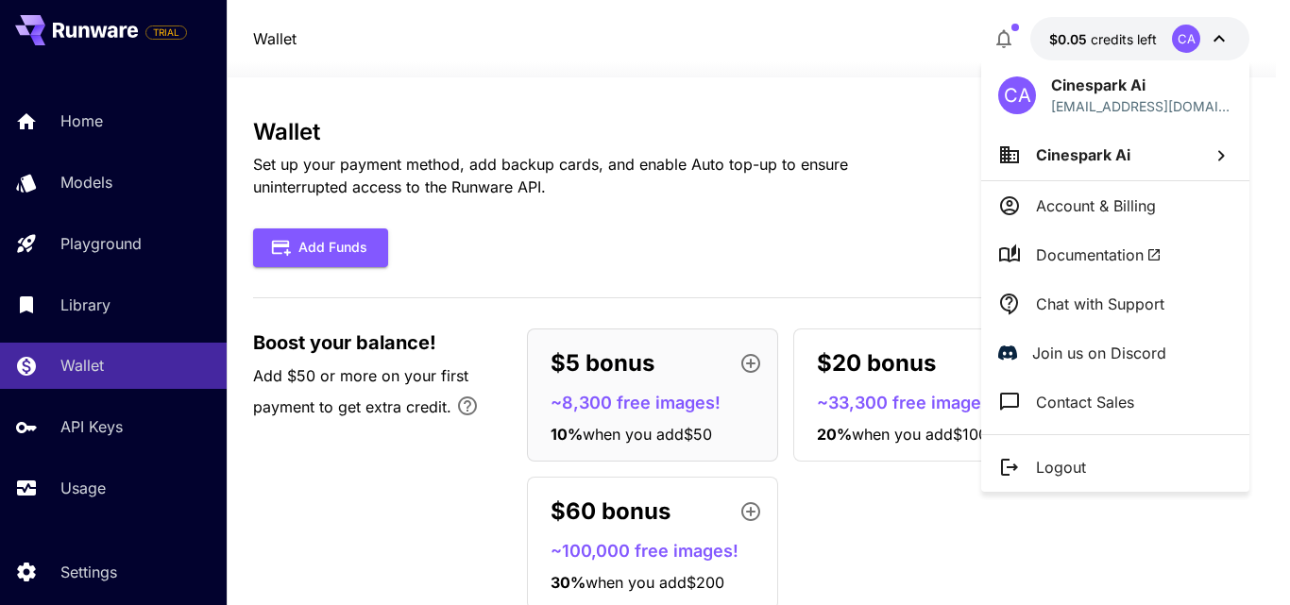
click at [1193, 36] on div at bounding box center [645, 302] width 1290 height 605
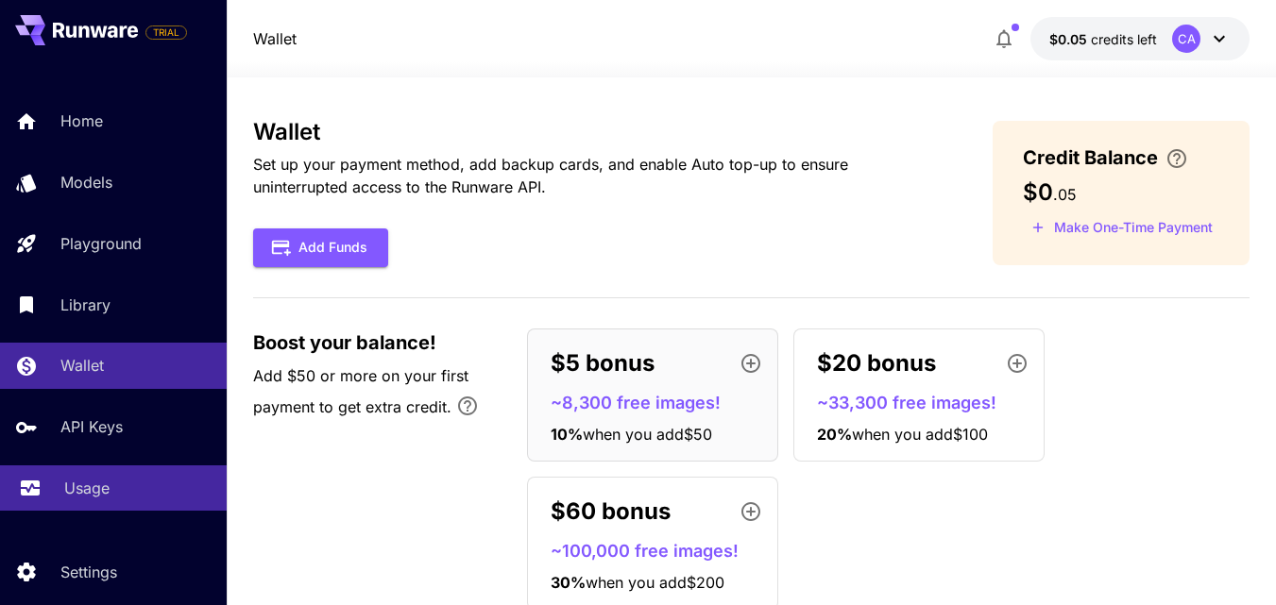
click at [112, 492] on div "Usage" at bounding box center [137, 488] width 147 height 23
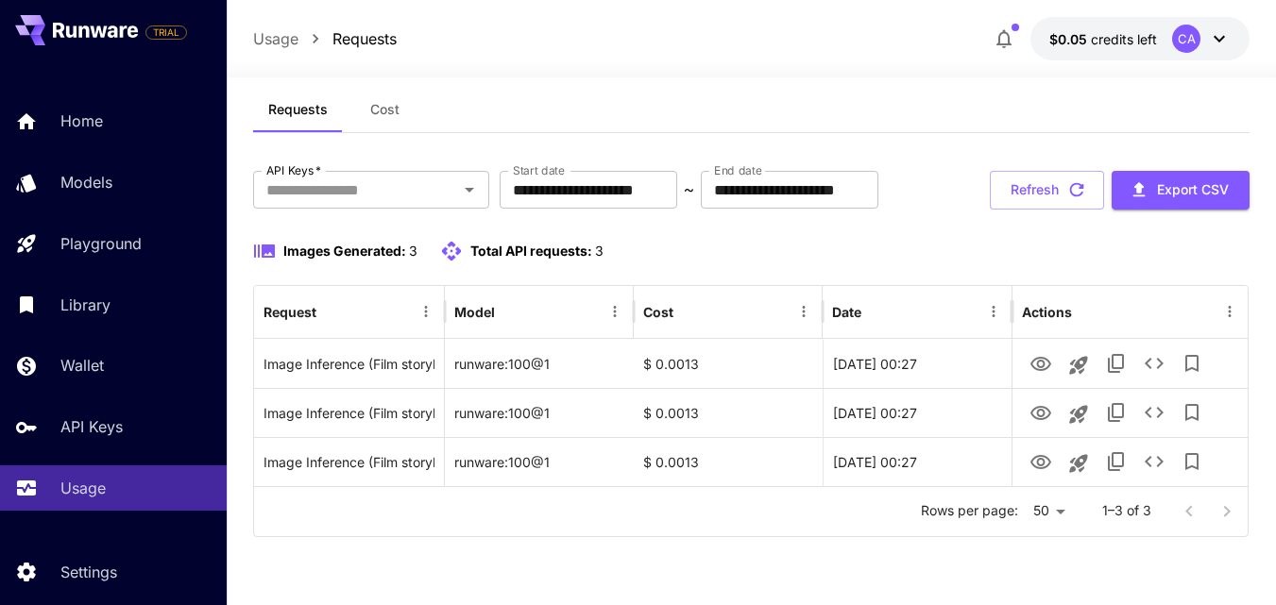
scroll to position [81, 0]
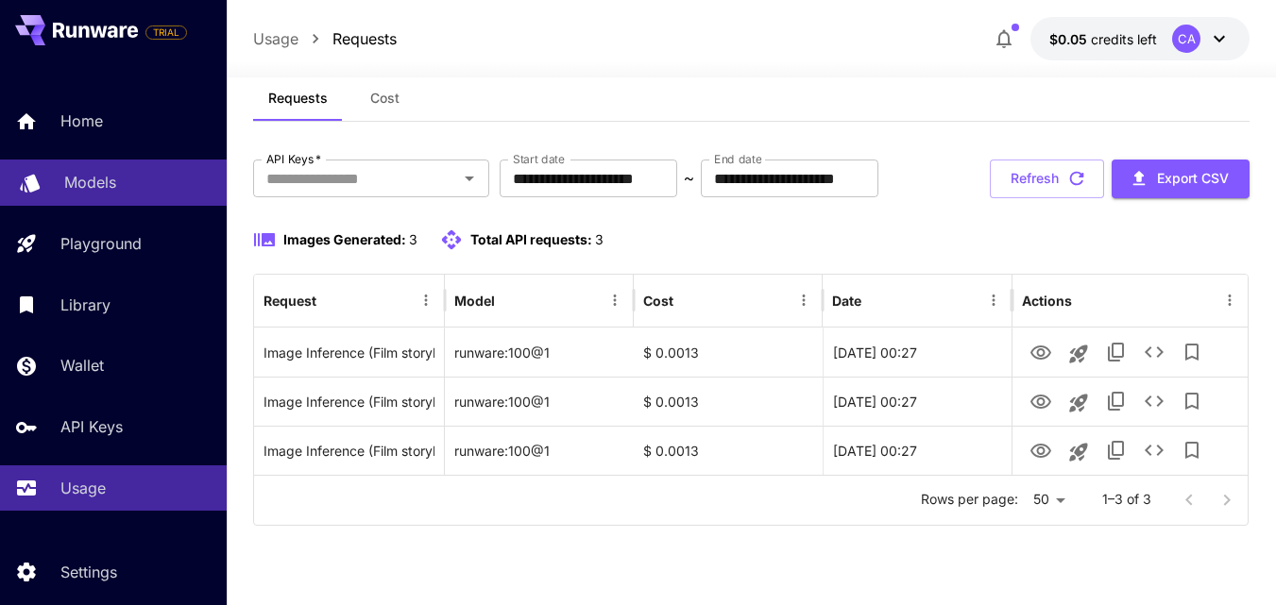
click at [82, 177] on p "Models" at bounding box center [90, 182] width 52 height 23
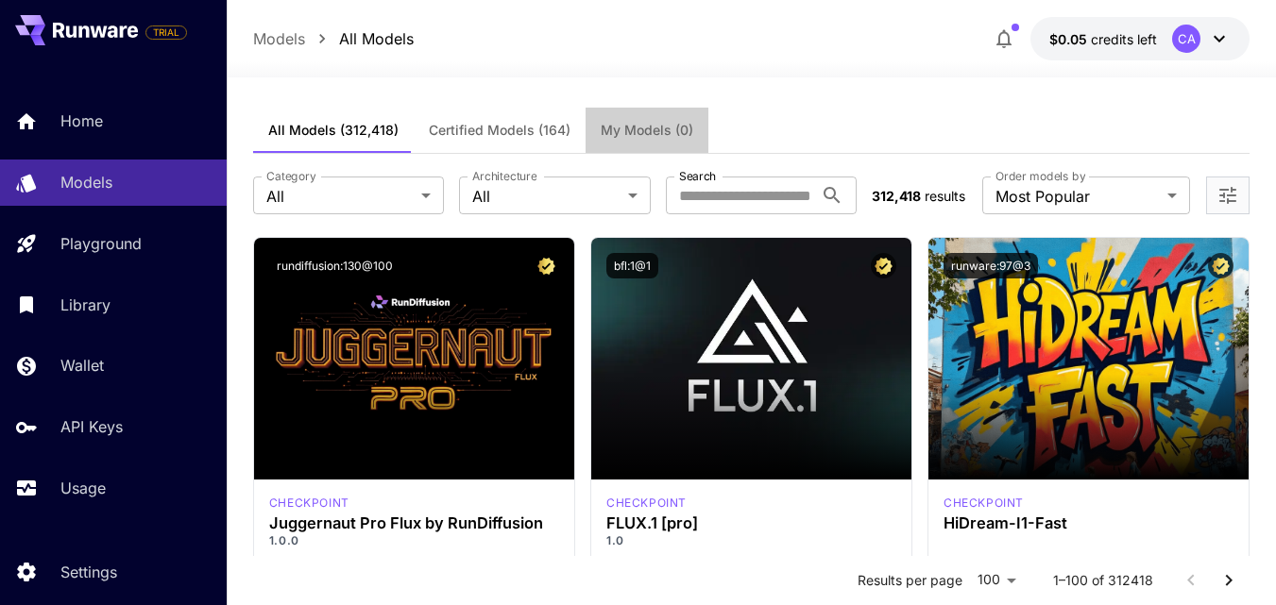
click at [648, 124] on span "My Models (0)" at bounding box center [647, 130] width 93 height 17
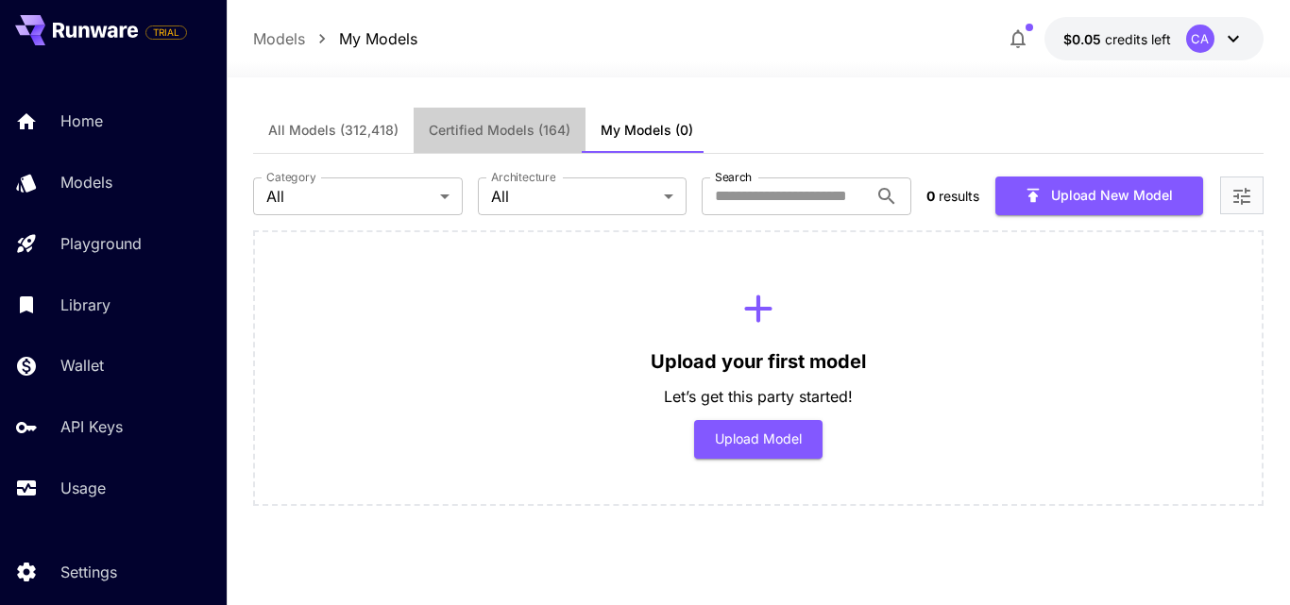
click at [483, 135] on span "Certified Models (164)" at bounding box center [500, 130] width 142 height 17
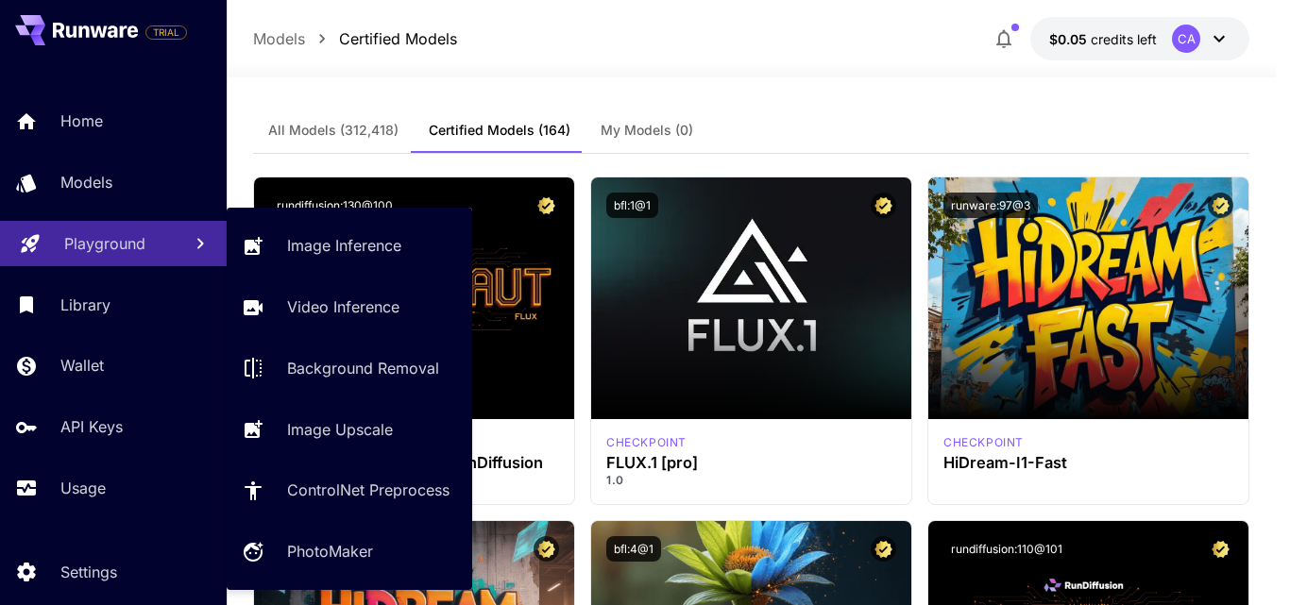
click at [93, 245] on p "Playground" at bounding box center [104, 243] width 81 height 23
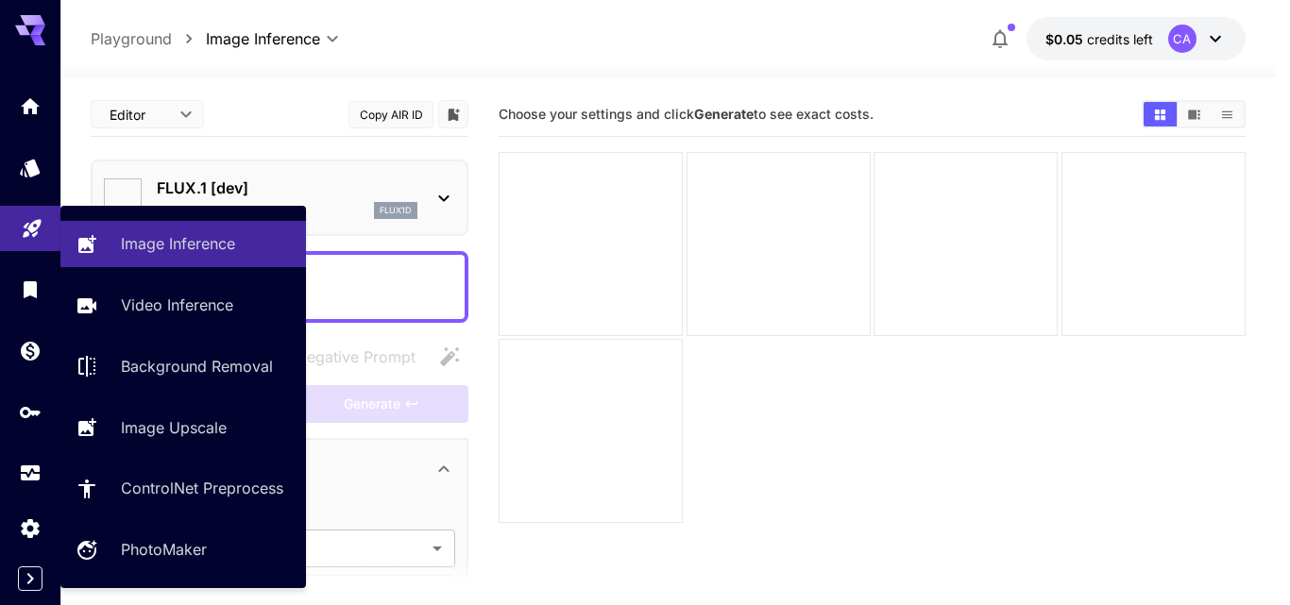
type input "**********"
click at [246, 247] on div "Image Inference" at bounding box center [208, 243] width 166 height 23
